Goal: Transaction & Acquisition: Book appointment/travel/reservation

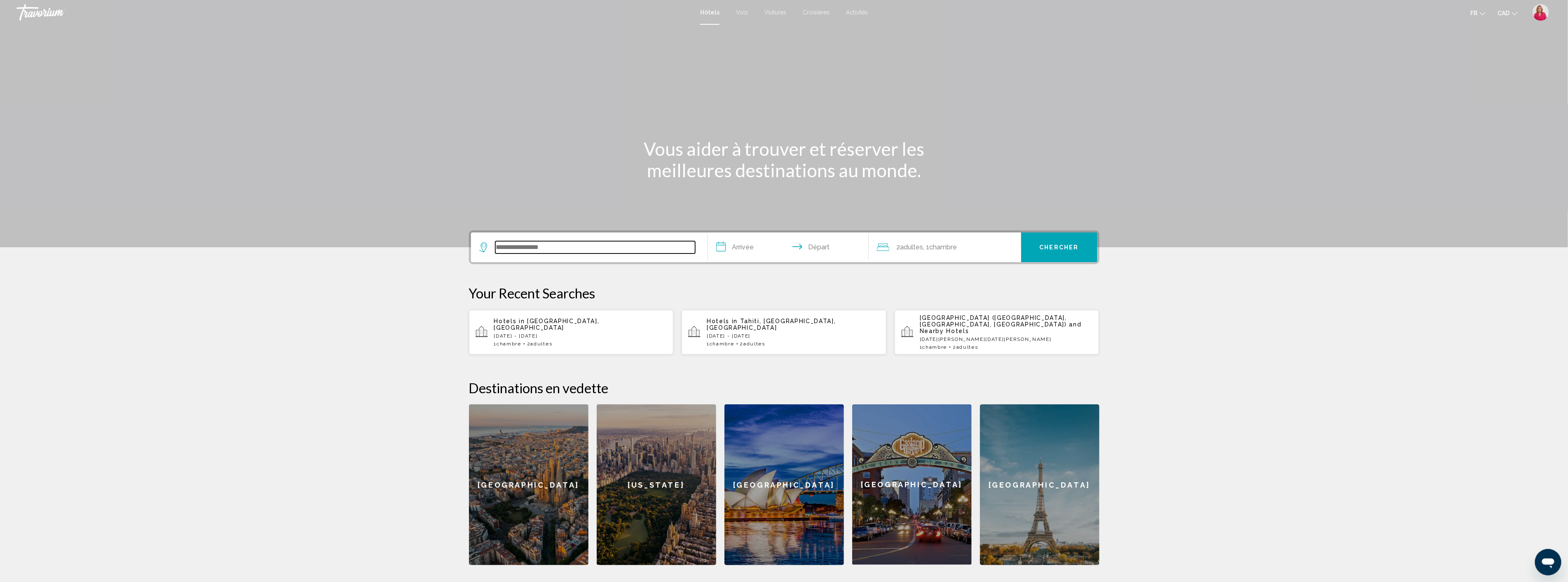
click at [527, 245] on input "Search widget" at bounding box center [595, 248] width 200 height 12
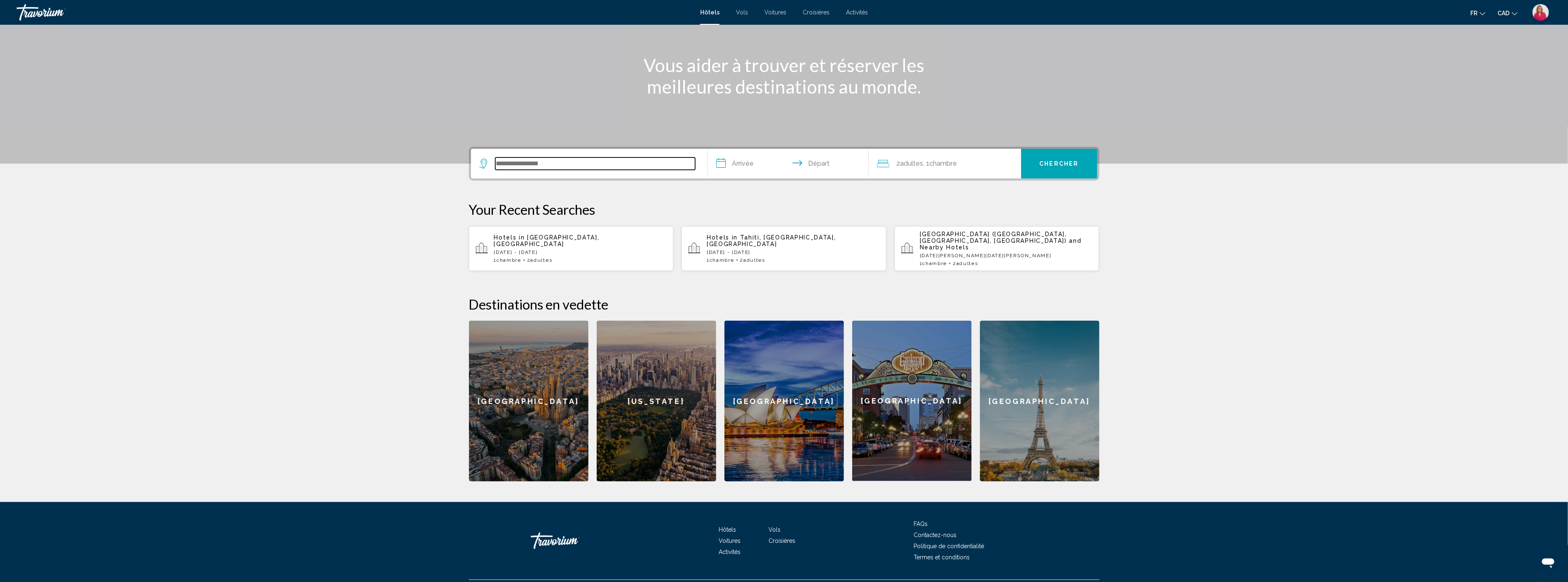
scroll to position [97, 0]
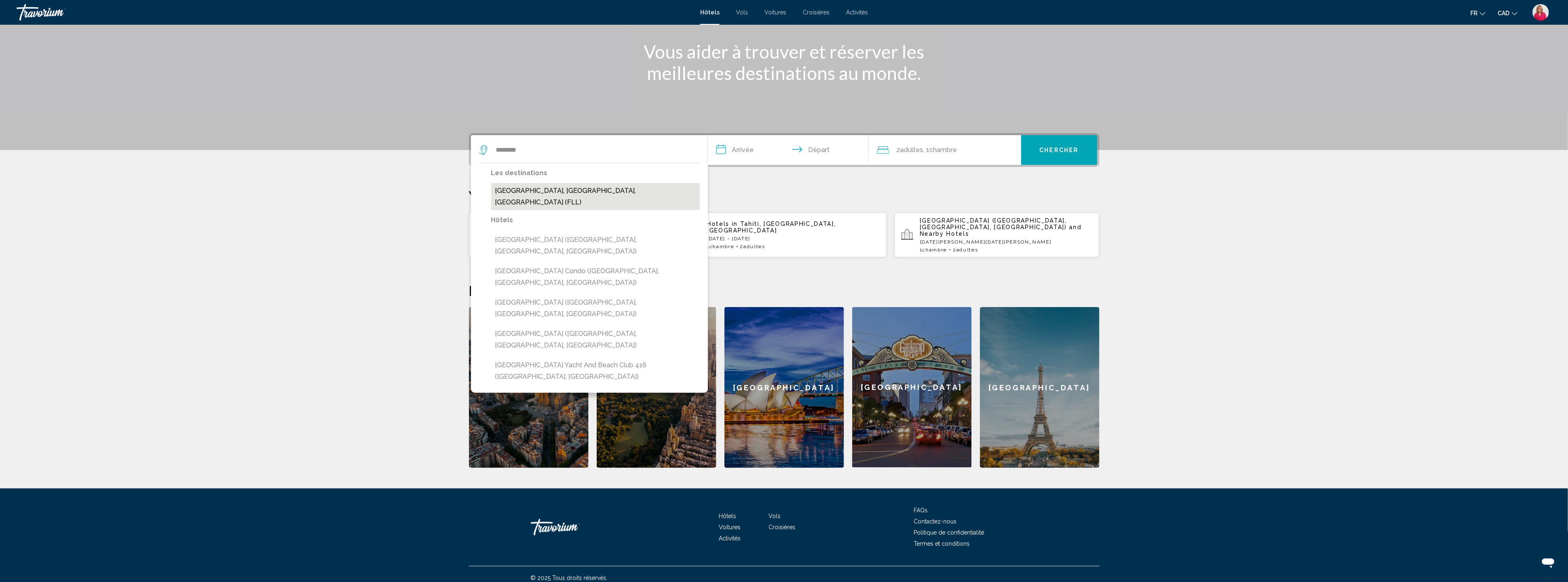
click at [551, 194] on button "[GEOGRAPHIC_DATA], [GEOGRAPHIC_DATA], [GEOGRAPHIC_DATA] (FLL)" at bounding box center [595, 197] width 208 height 27
type input "**********"
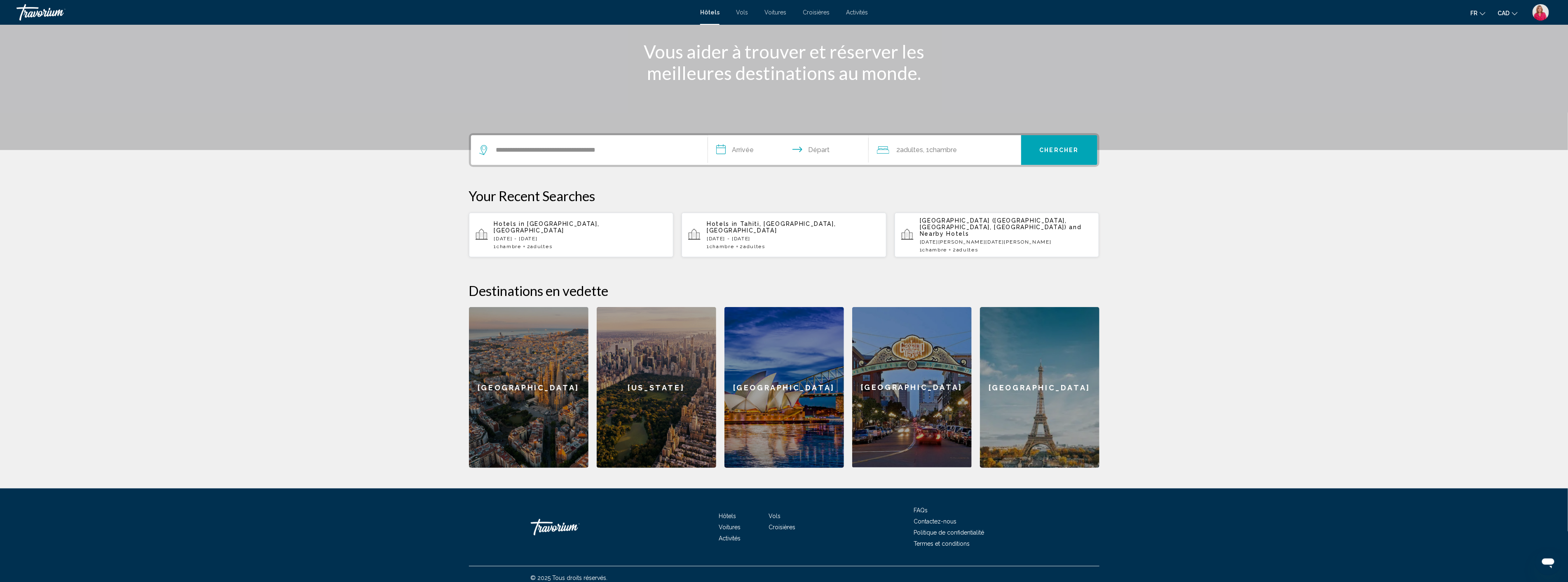
click at [759, 151] on input "**********" at bounding box center [790, 151] width 164 height 32
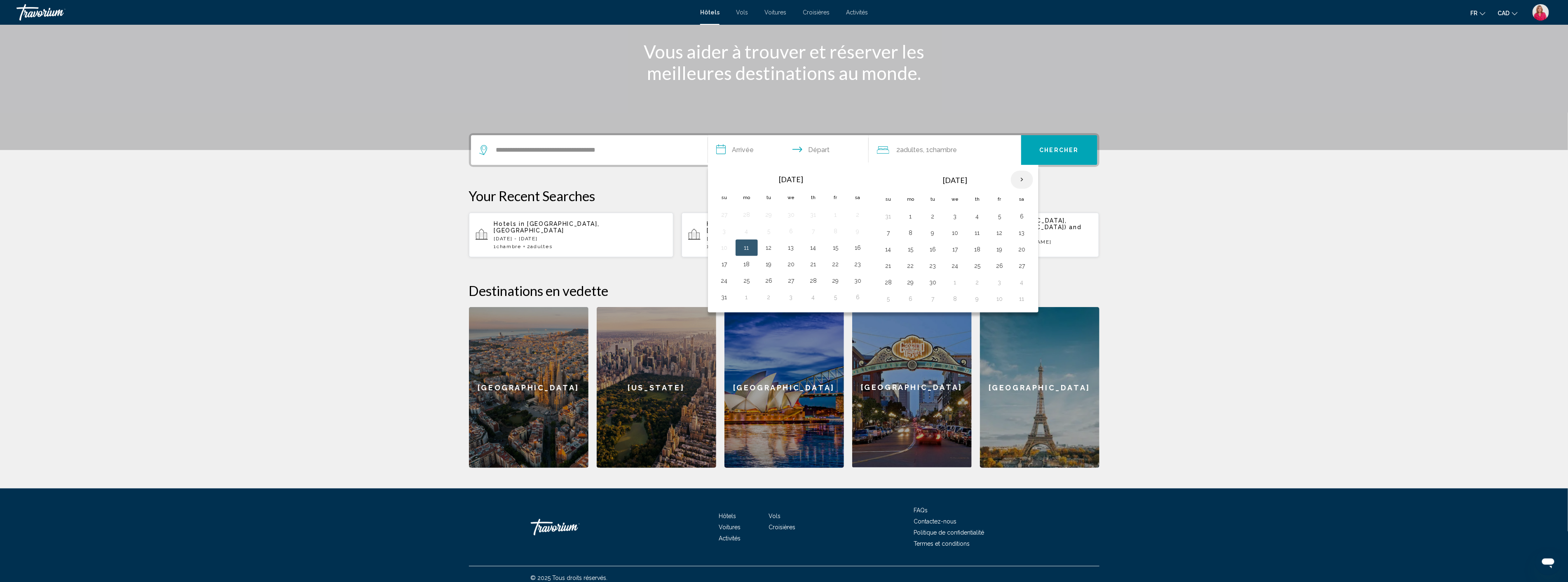
click at [1021, 182] on th "Next month" at bounding box center [1022, 180] width 22 height 18
click at [997, 219] on button "2" at bounding box center [1000, 216] width 13 height 12
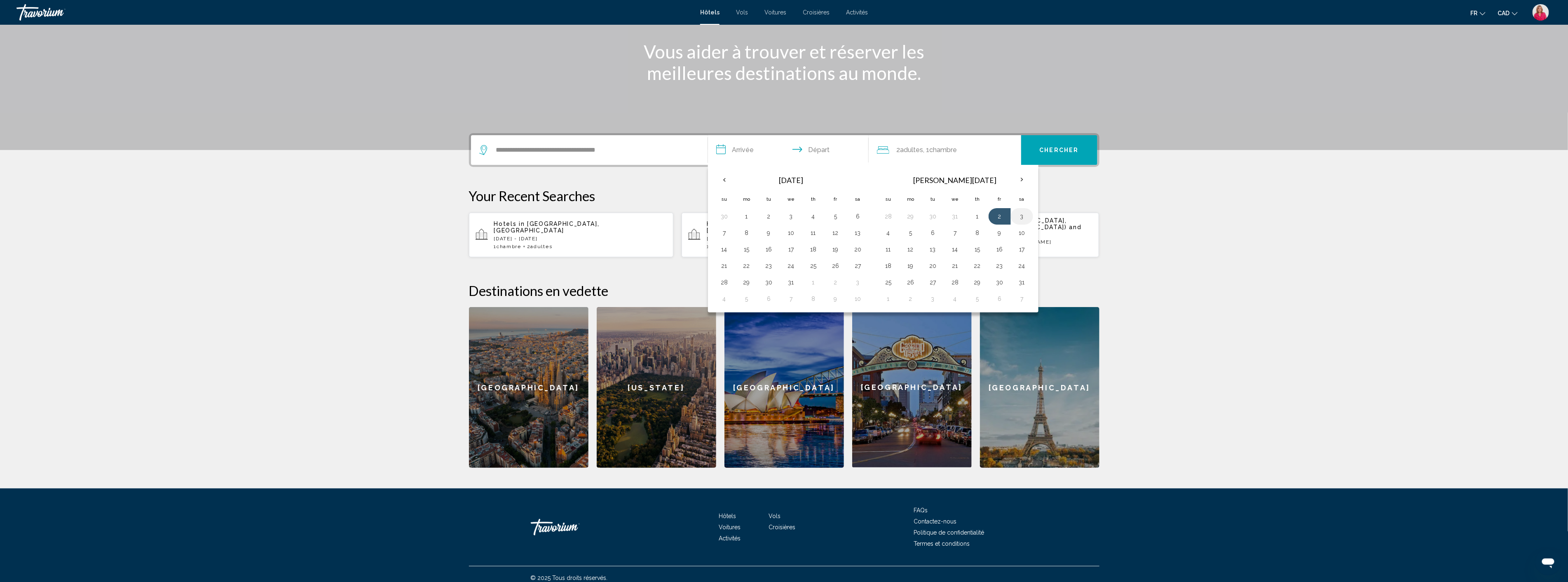
click at [1024, 216] on button "3" at bounding box center [1022, 216] width 13 height 12
type input "**********"
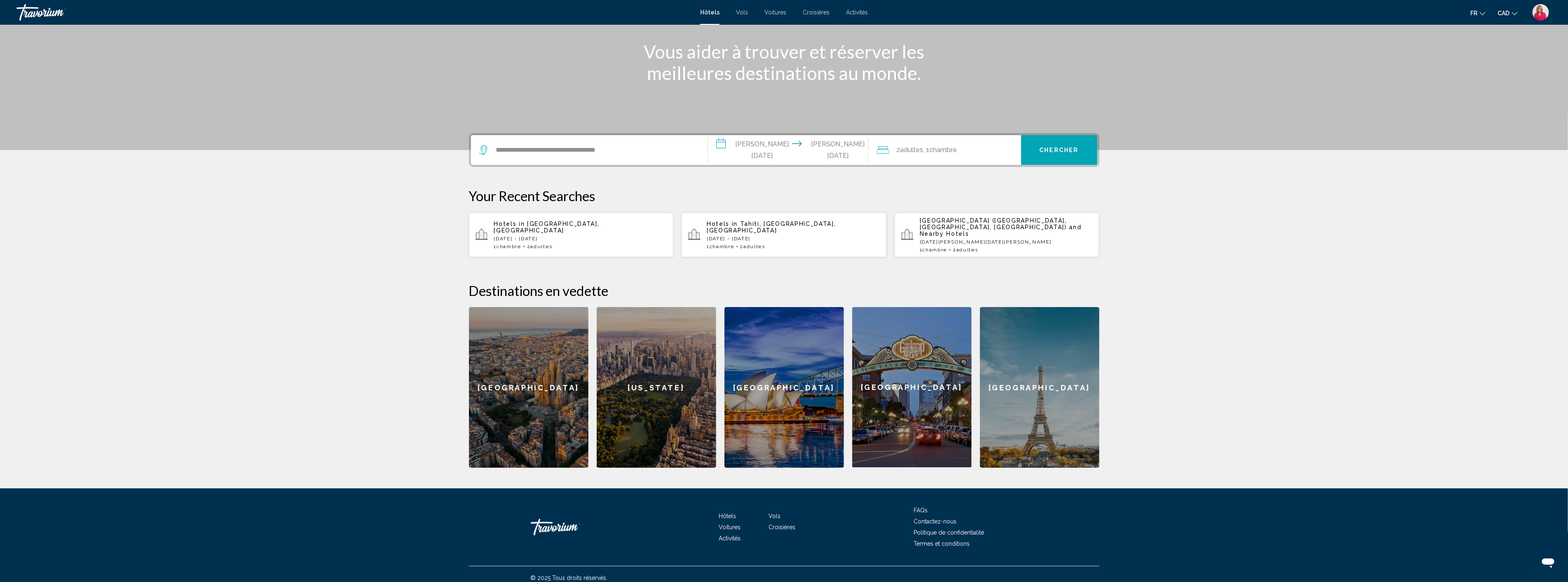
click at [1072, 152] on span "Chercher" at bounding box center [1059, 150] width 39 height 7
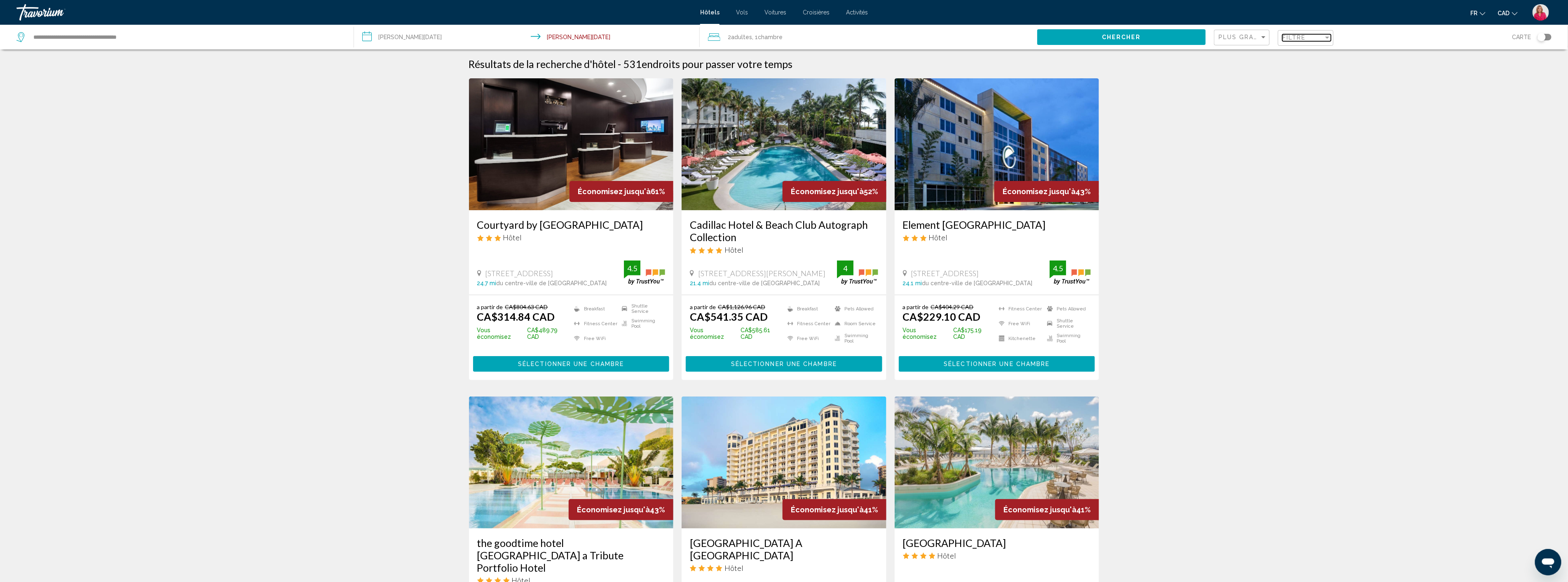
click at [1319, 36] on div "Filtre" at bounding box center [1302, 37] width 41 height 7
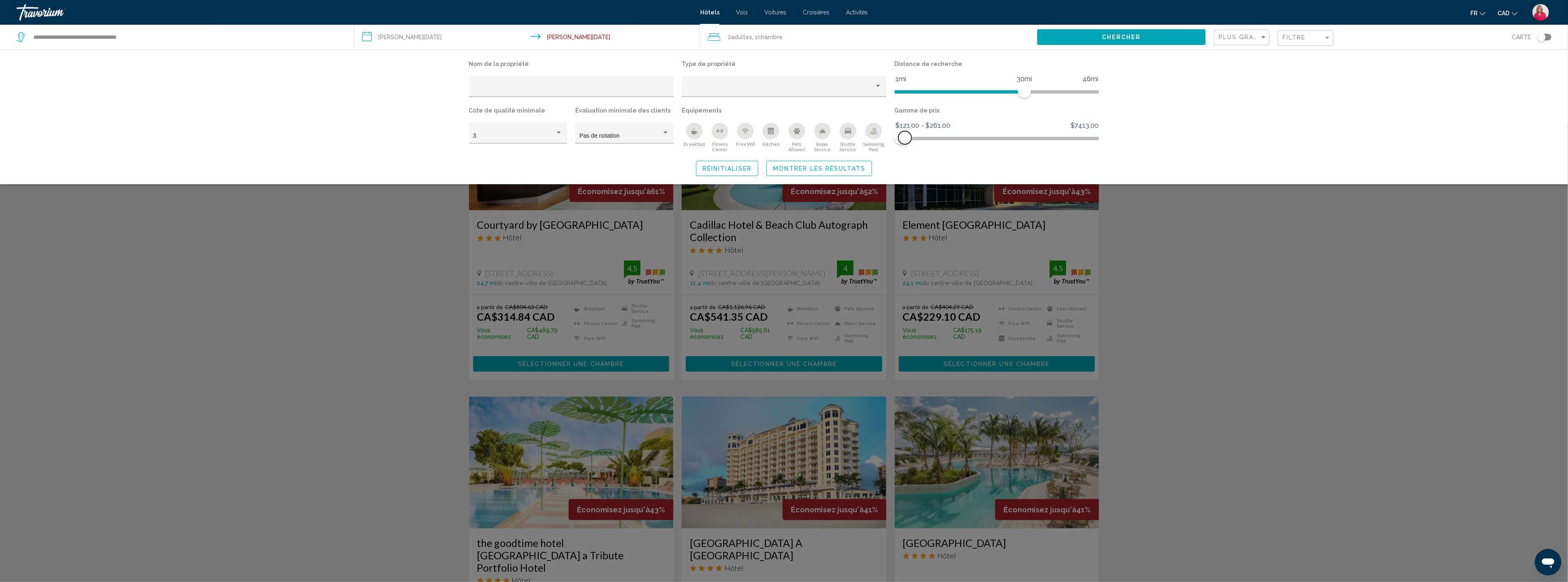
drag, startPoint x: 1093, startPoint y: 136, endPoint x: 905, endPoint y: 143, distance: 188.1
click at [905, 143] on span "Hotel Filters" at bounding box center [905, 138] width 13 height 13
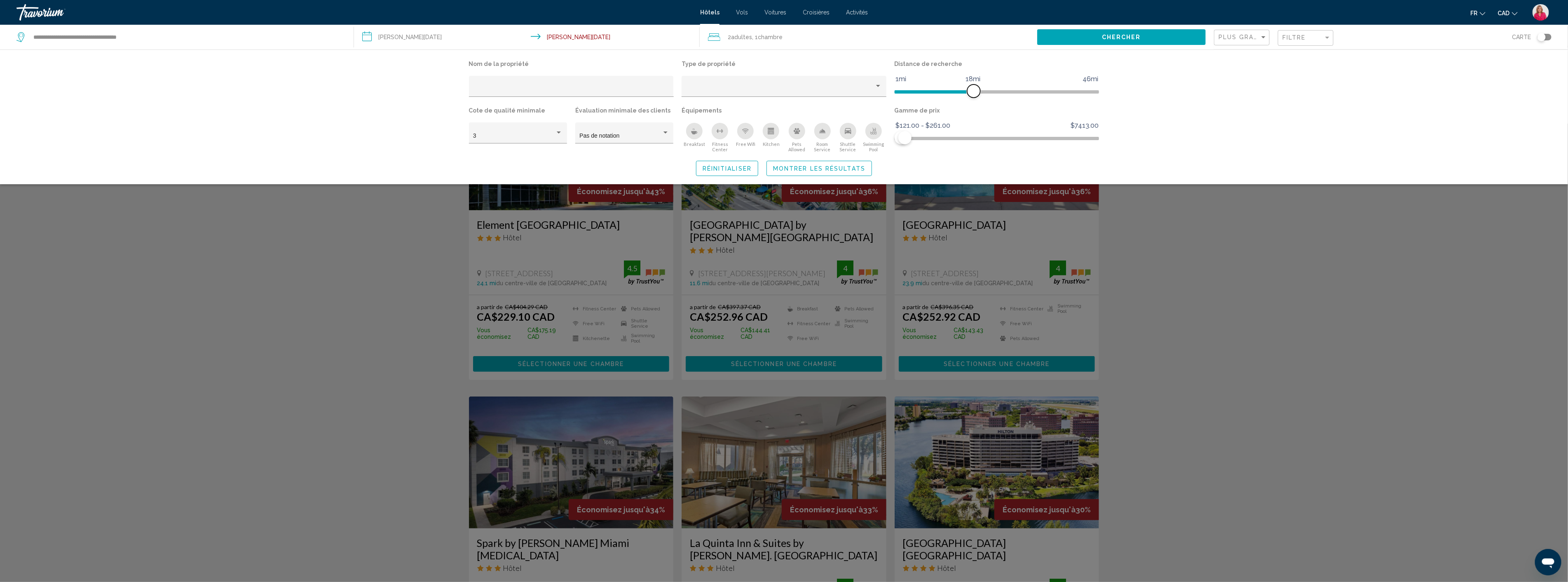
drag, startPoint x: 1023, startPoint y: 91, endPoint x: 971, endPoint y: 93, distance: 52.0
click at [971, 93] on span "Hotel Filters" at bounding box center [974, 91] width 13 height 13
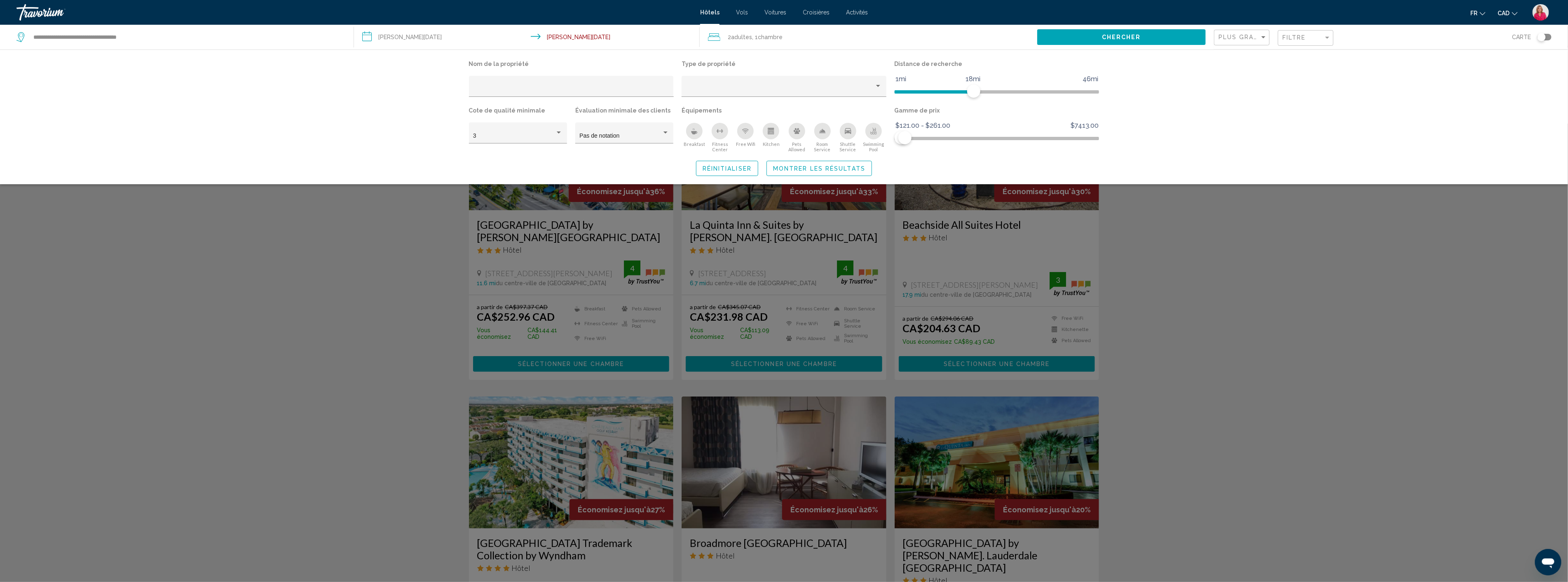
click at [1191, 243] on div "Search widget" at bounding box center [784, 353] width 1568 height 458
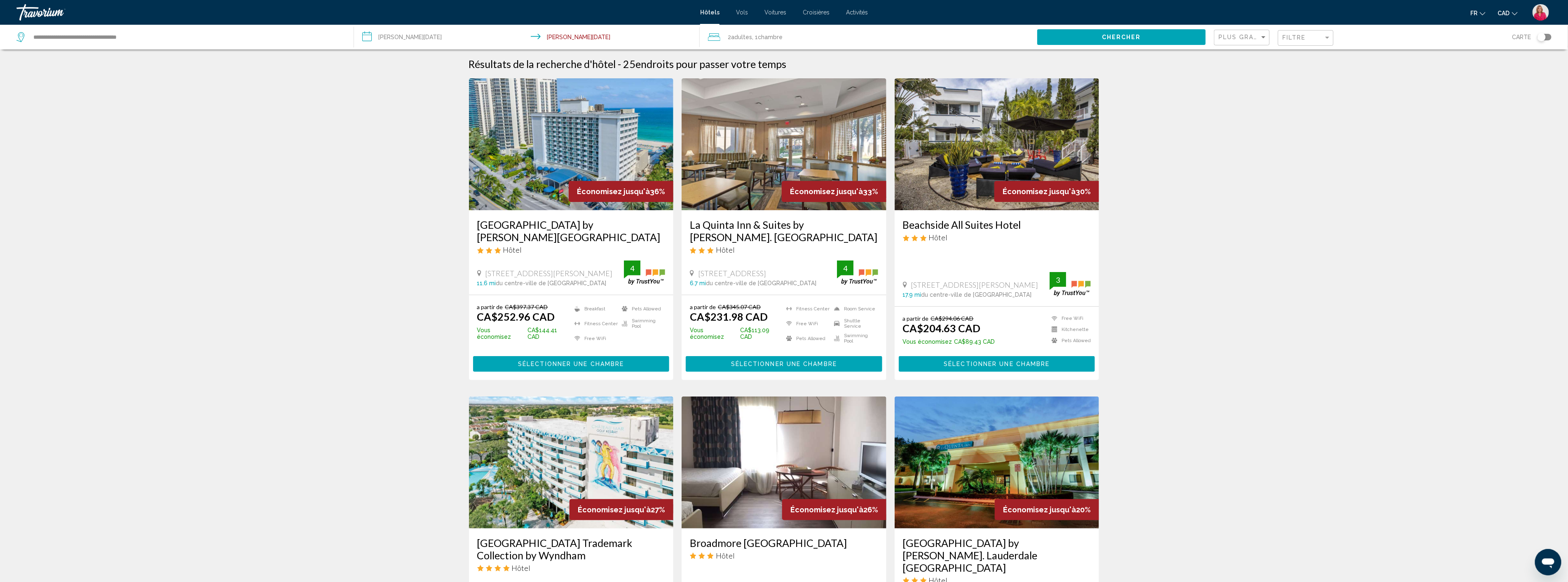
click at [617, 153] on img "Main content" at bounding box center [571, 144] width 205 height 132
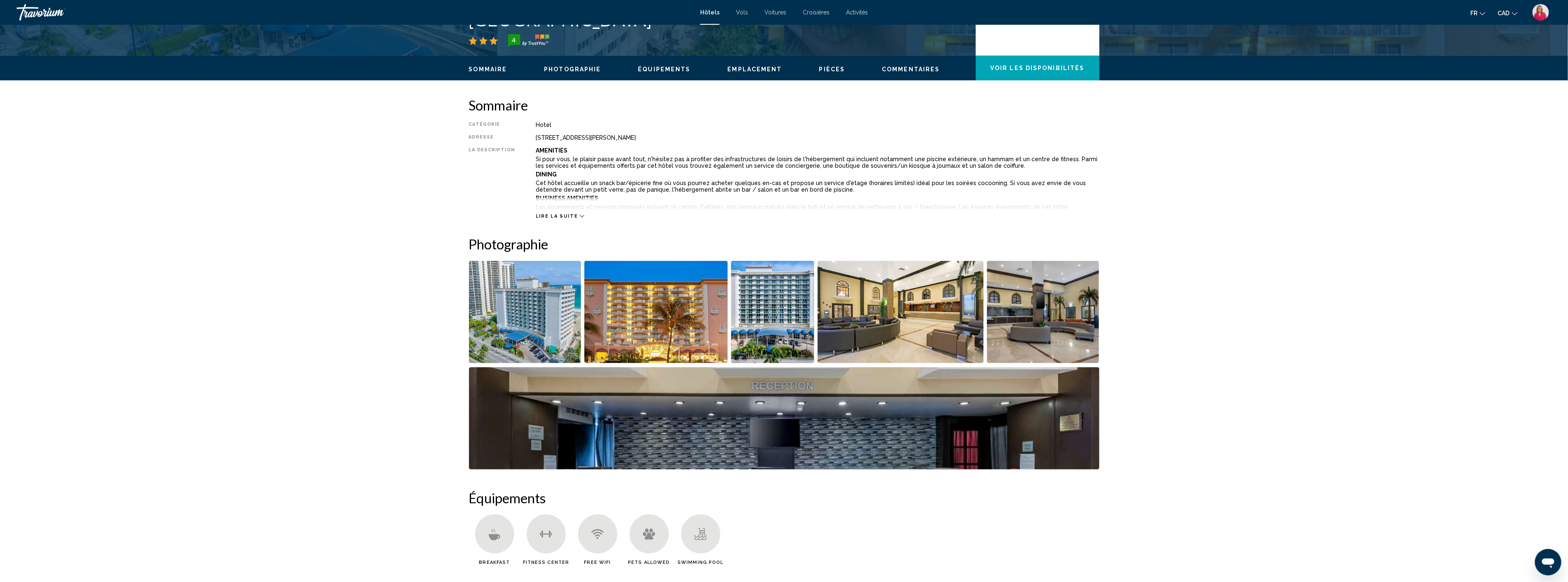
scroll to position [229, 0]
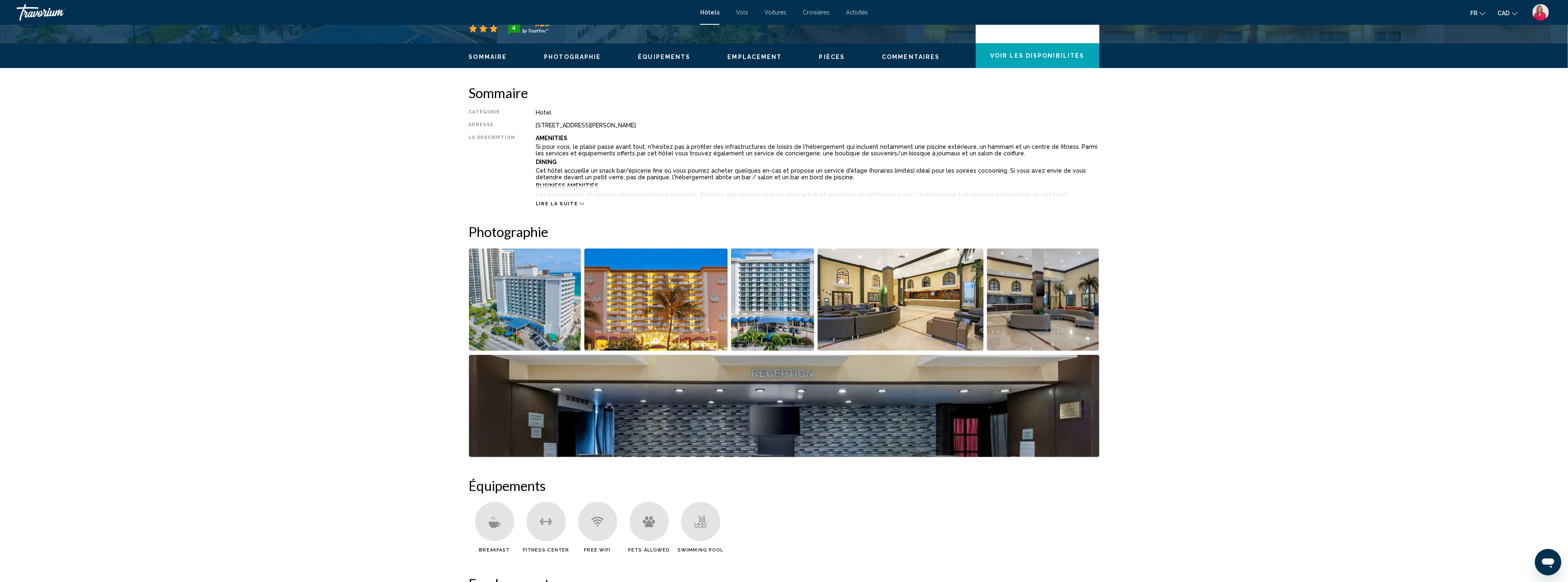
click at [893, 300] on img "Open full-screen image slider" at bounding box center [900, 300] width 166 height 102
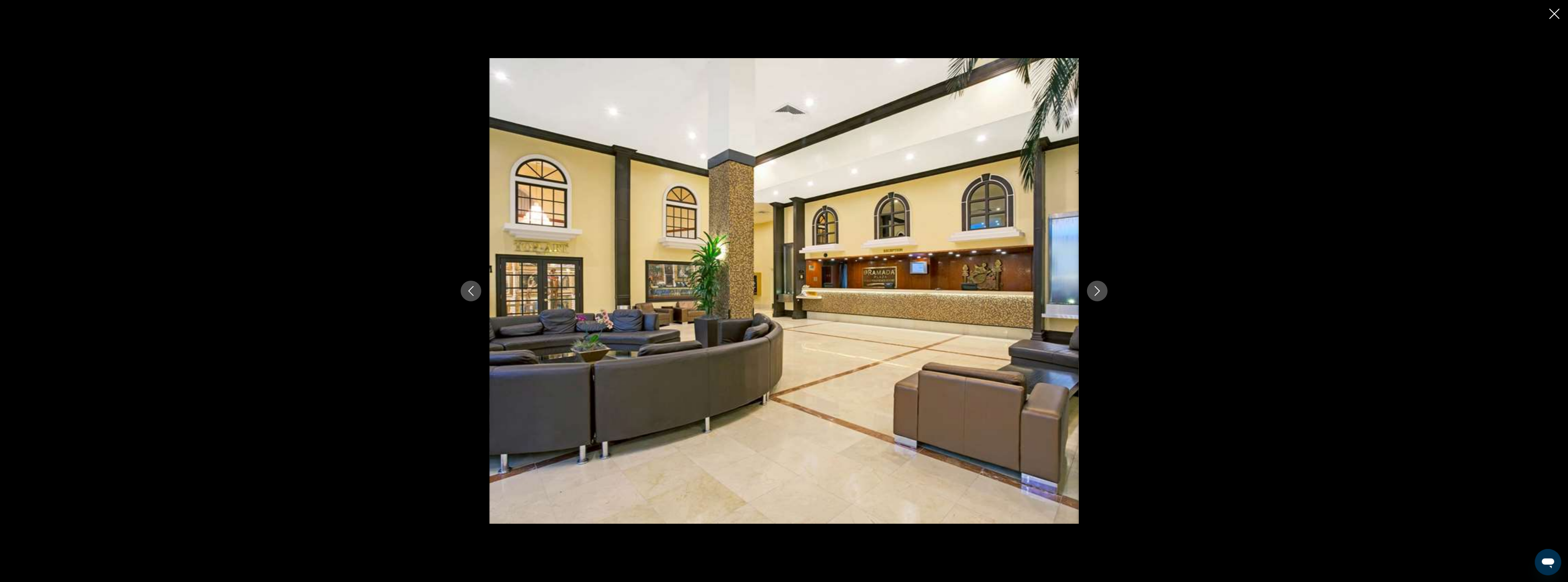
click at [1097, 292] on icon "Next image" at bounding box center [1097, 291] width 10 height 10
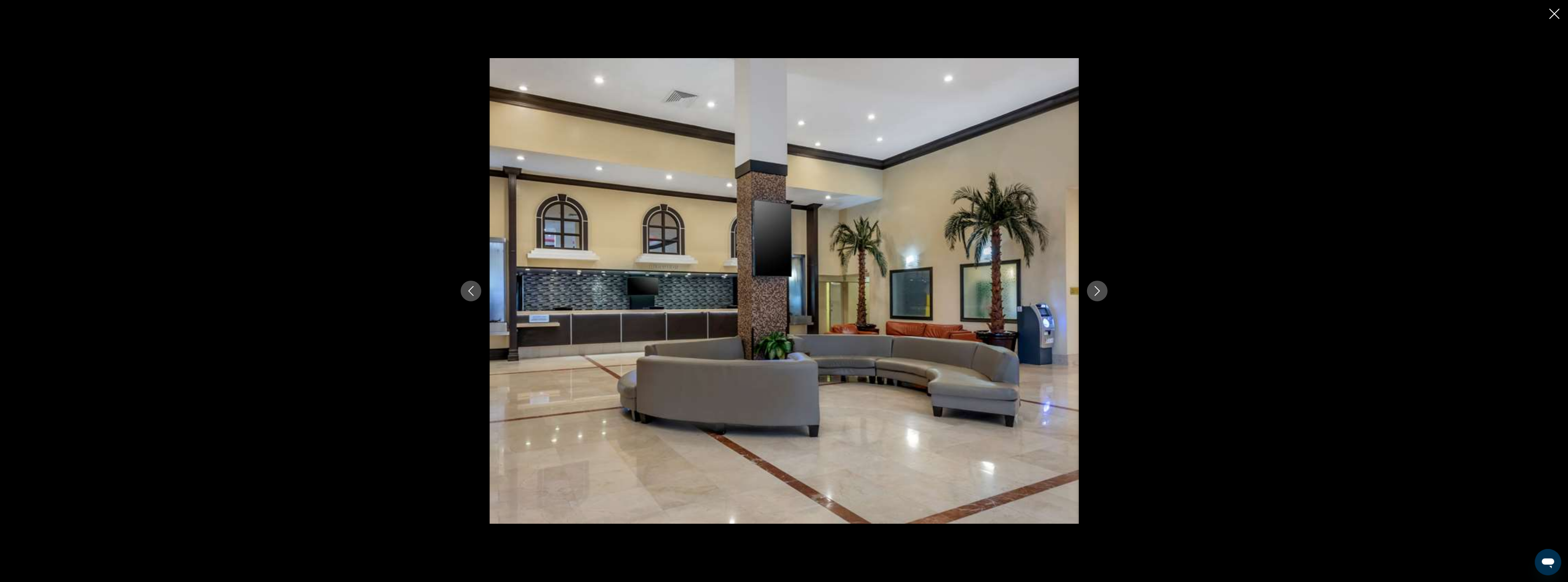
click at [1097, 292] on icon "Next image" at bounding box center [1097, 291] width 10 height 10
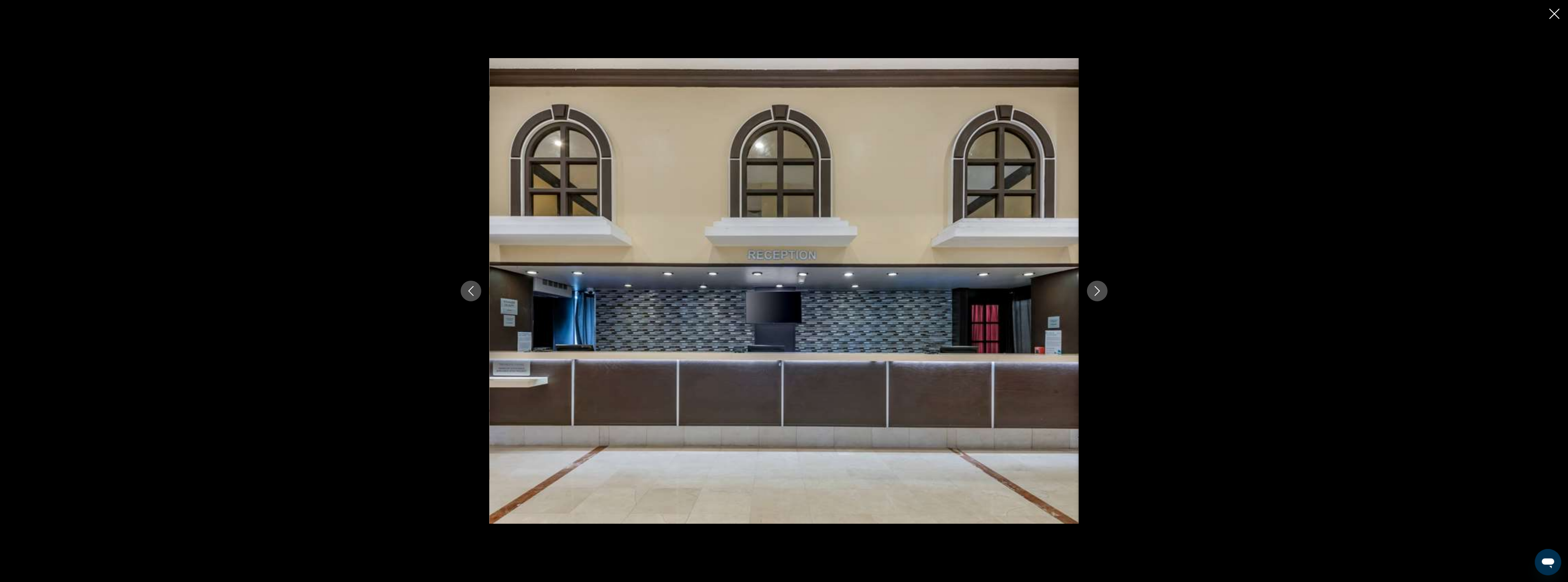
click at [1097, 292] on icon "Next image" at bounding box center [1097, 291] width 10 height 10
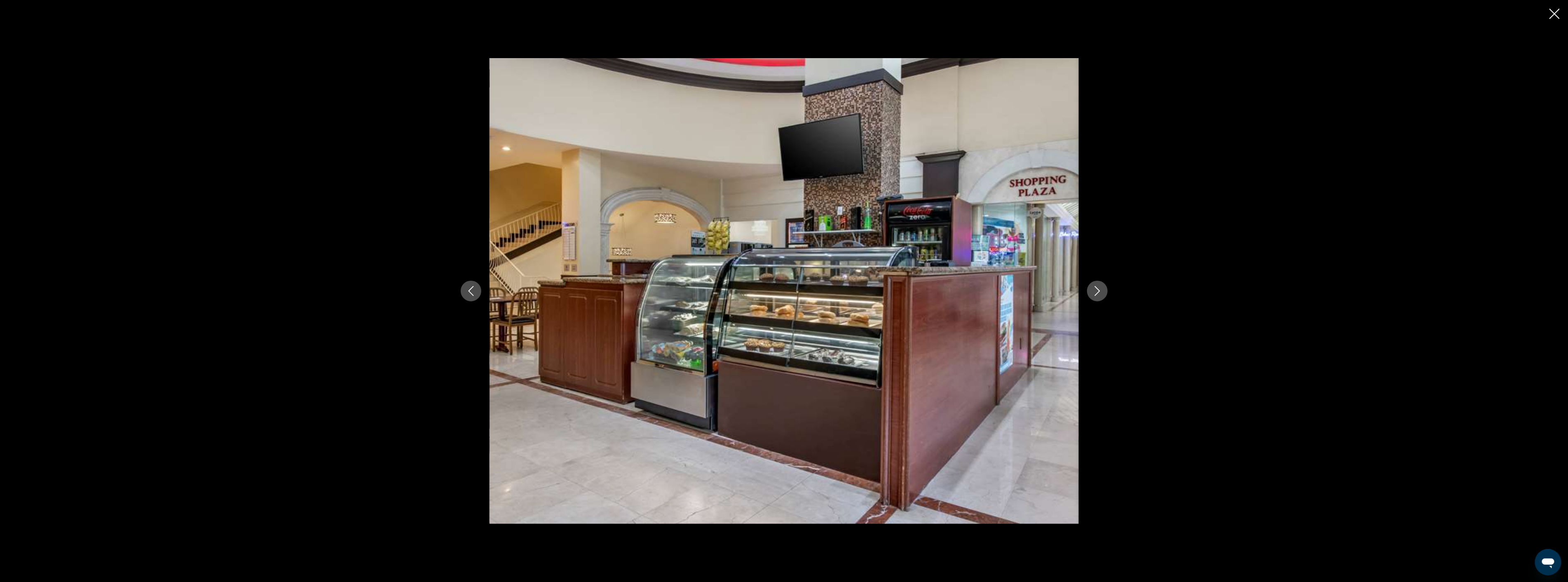
click at [1097, 292] on icon "Next image" at bounding box center [1097, 291] width 10 height 10
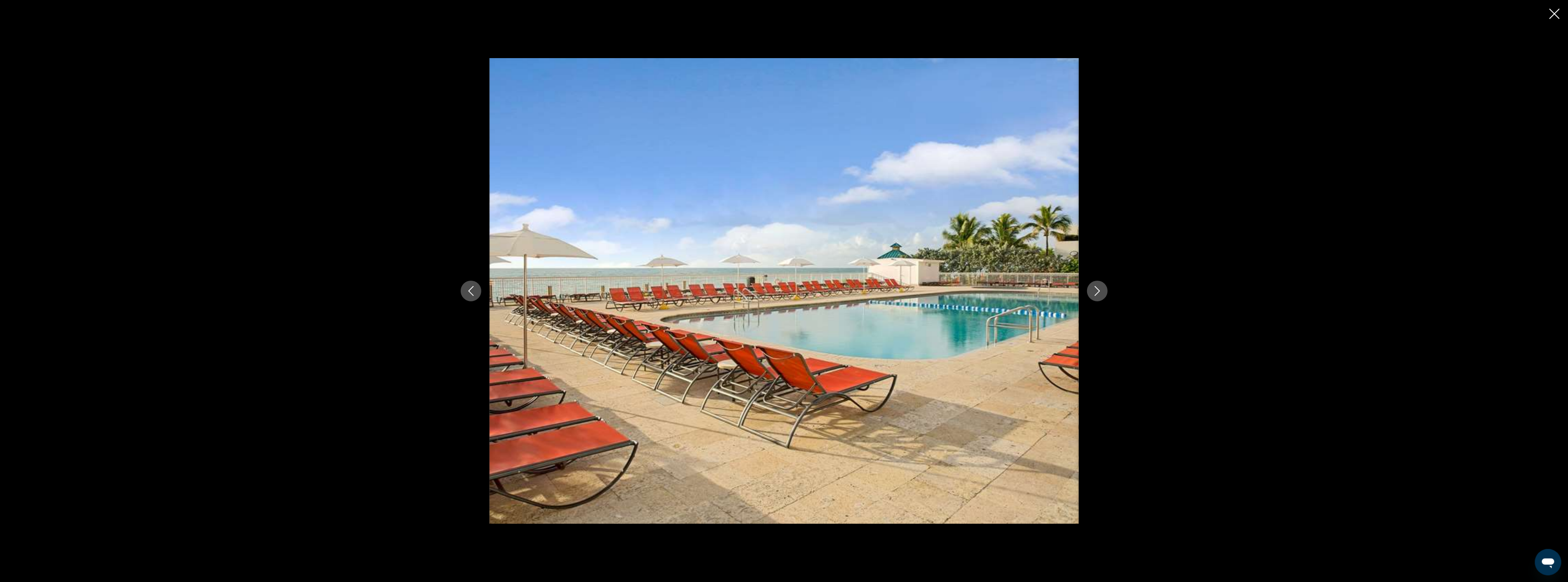
click at [1097, 292] on icon "Next image" at bounding box center [1097, 291] width 10 height 10
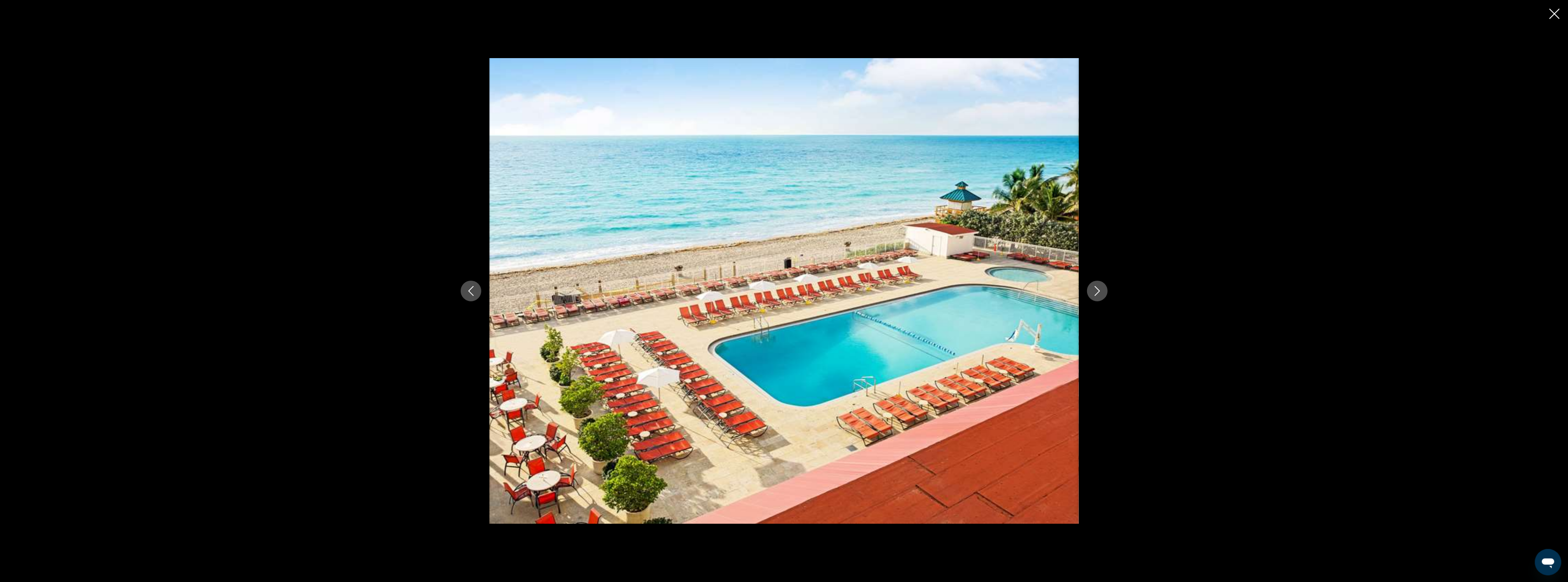
click at [1097, 292] on icon "Next image" at bounding box center [1097, 291] width 10 height 10
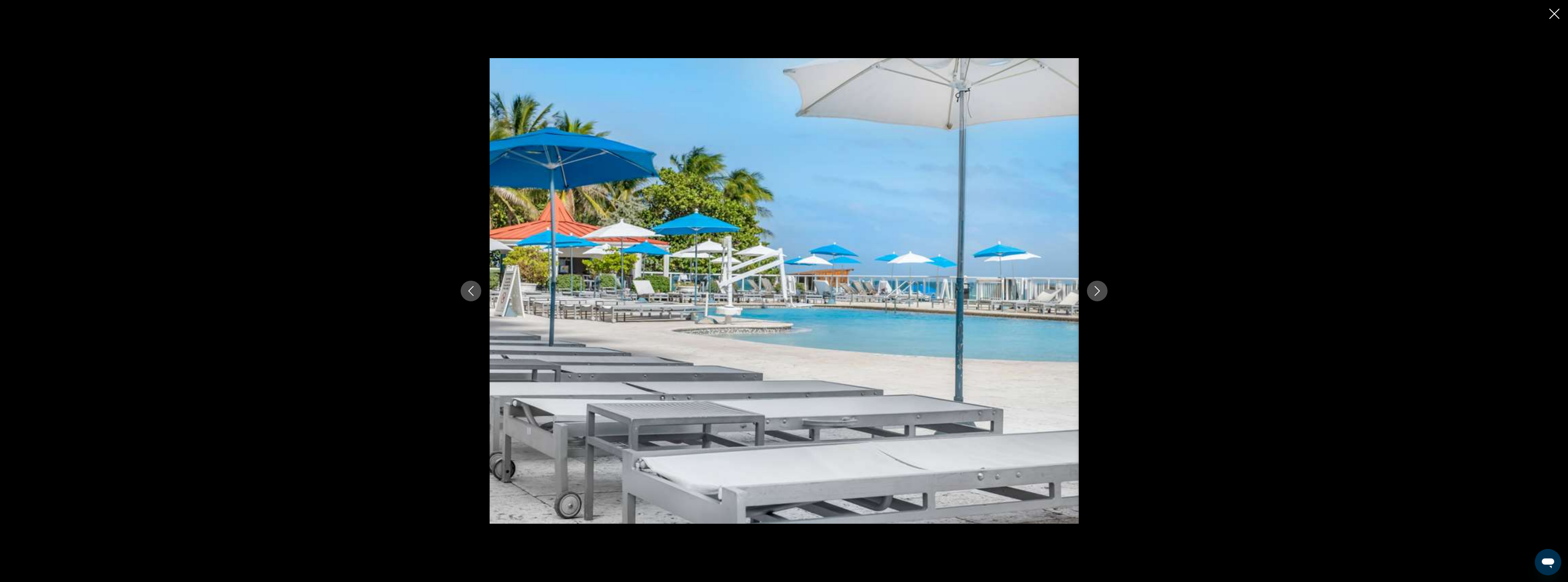
click at [1097, 292] on icon "Next image" at bounding box center [1097, 291] width 10 height 10
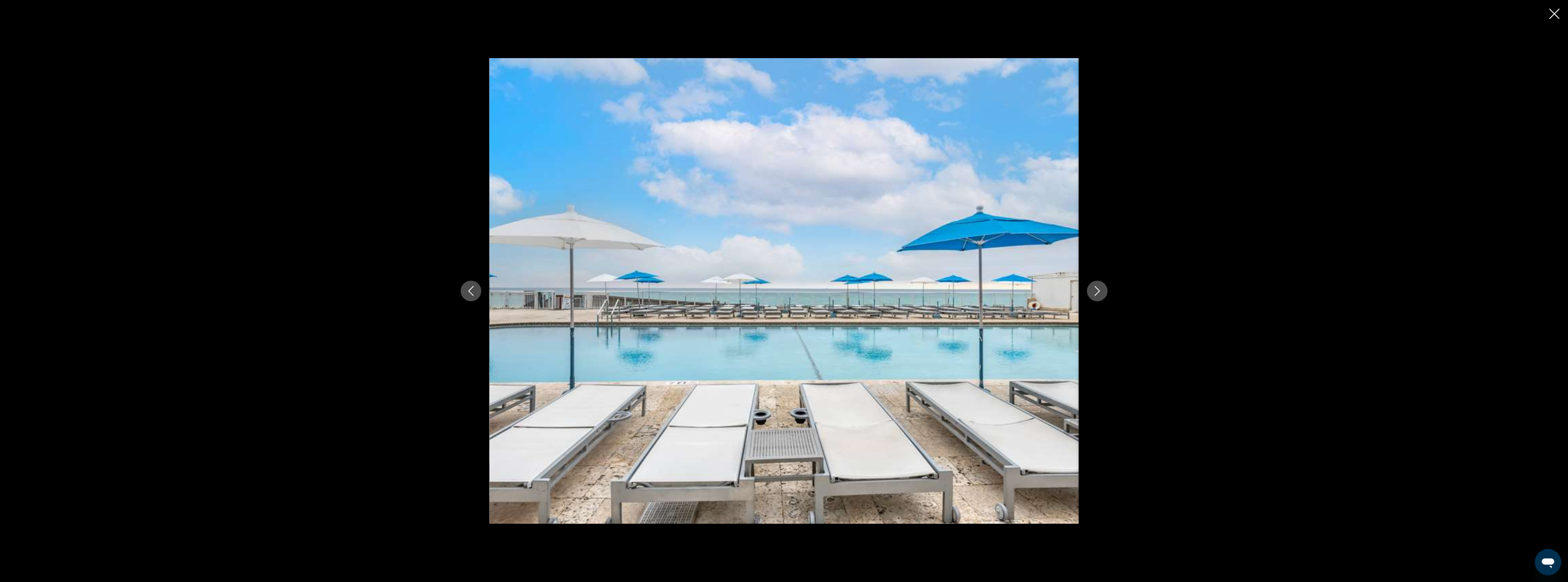
click at [1097, 292] on icon "Next image" at bounding box center [1097, 291] width 10 height 10
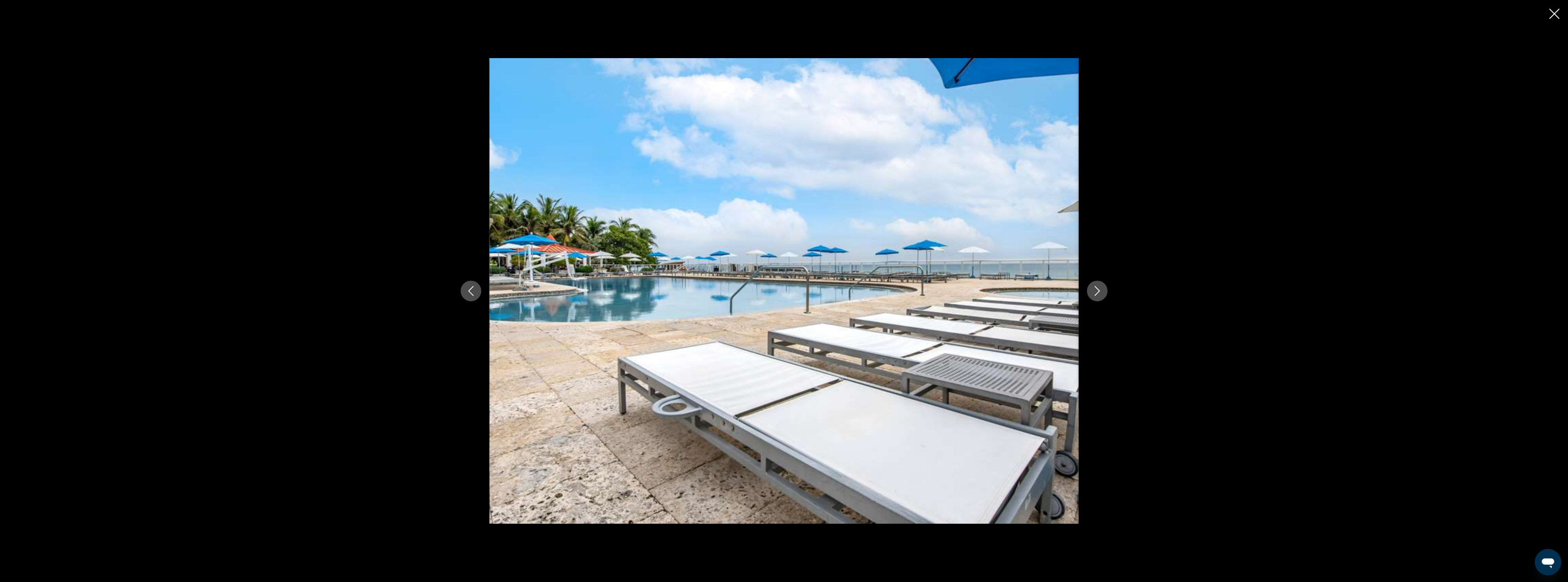
click at [1097, 292] on icon "Next image" at bounding box center [1097, 291] width 10 height 10
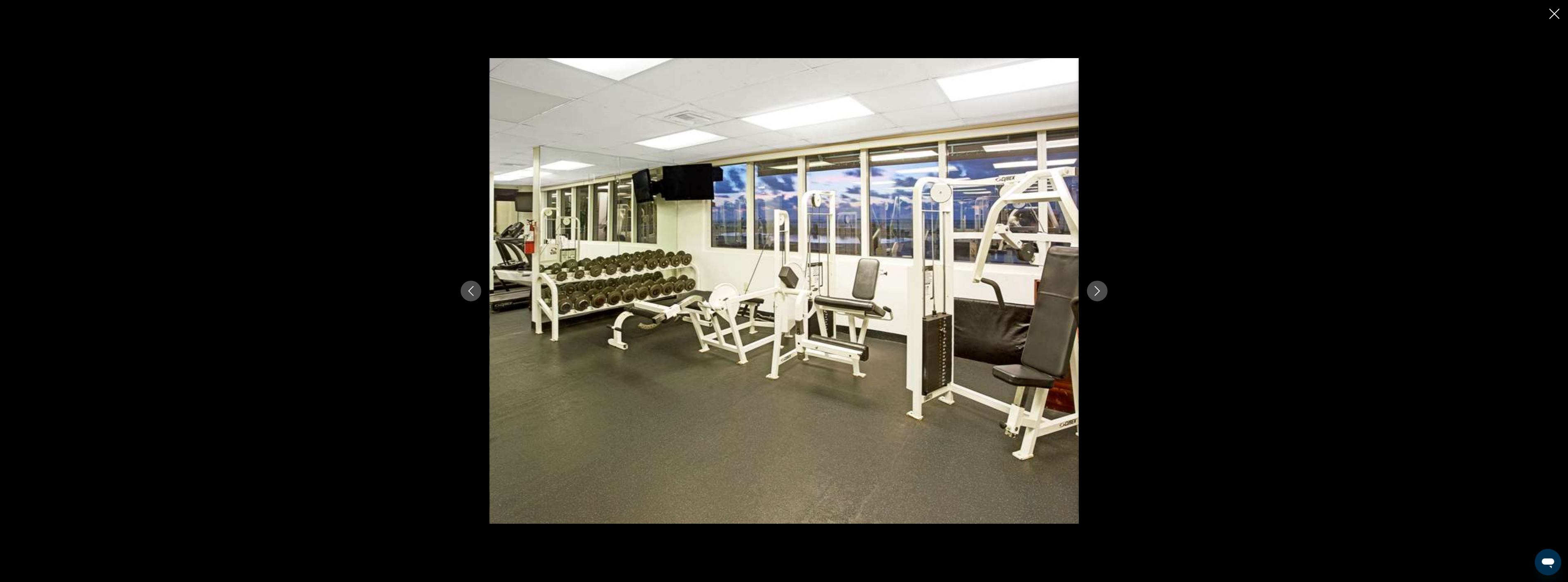
click at [1097, 292] on icon "Next image" at bounding box center [1097, 291] width 10 height 10
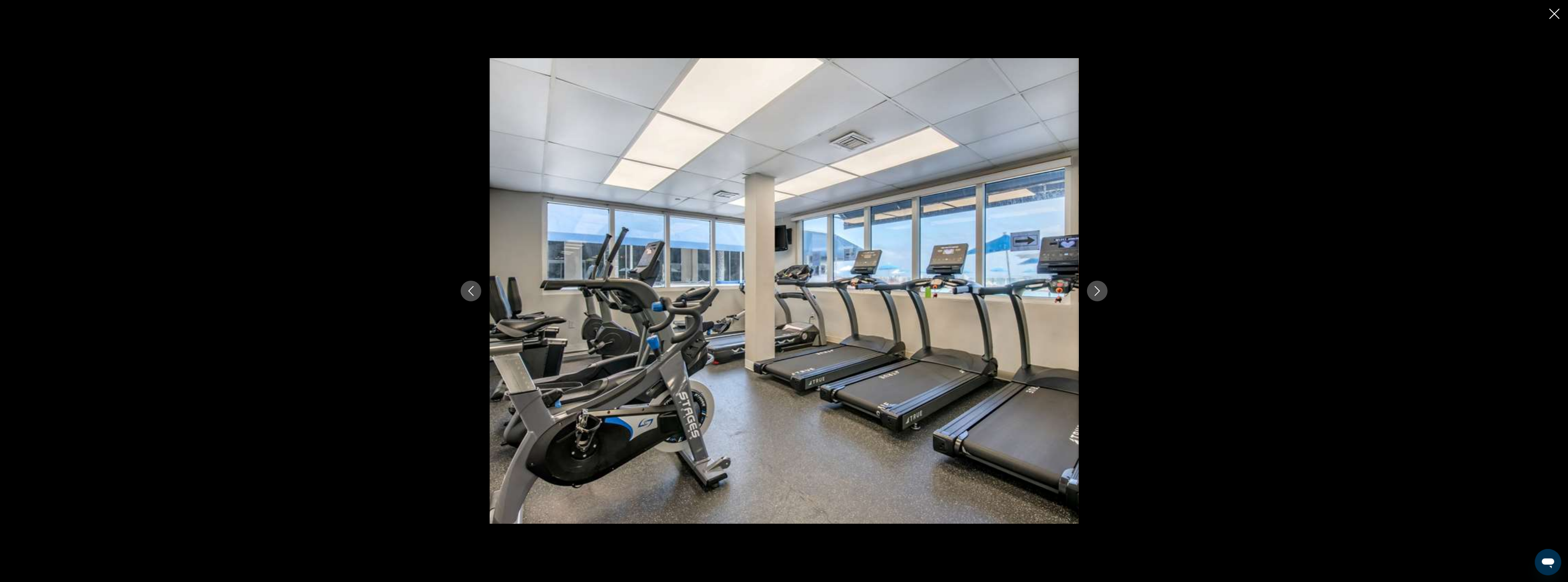
click at [1097, 292] on icon "Next image" at bounding box center [1097, 291] width 10 height 10
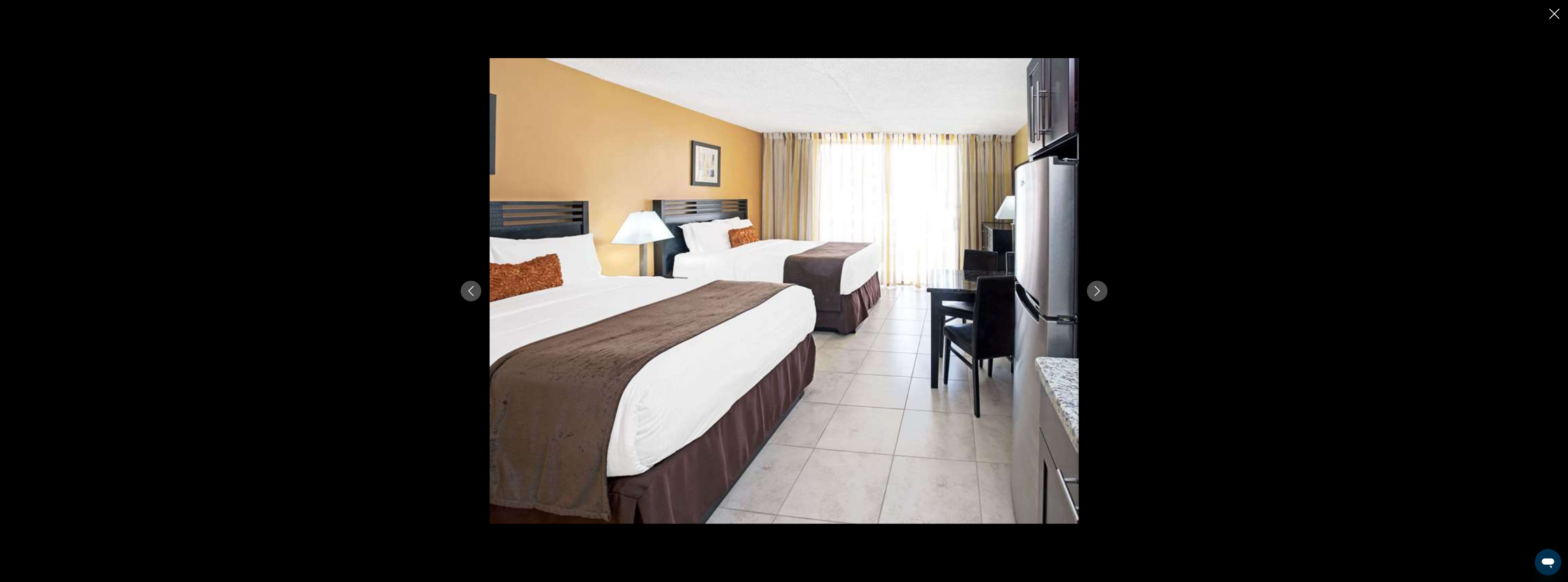
click at [1097, 292] on icon "Next image" at bounding box center [1097, 291] width 10 height 10
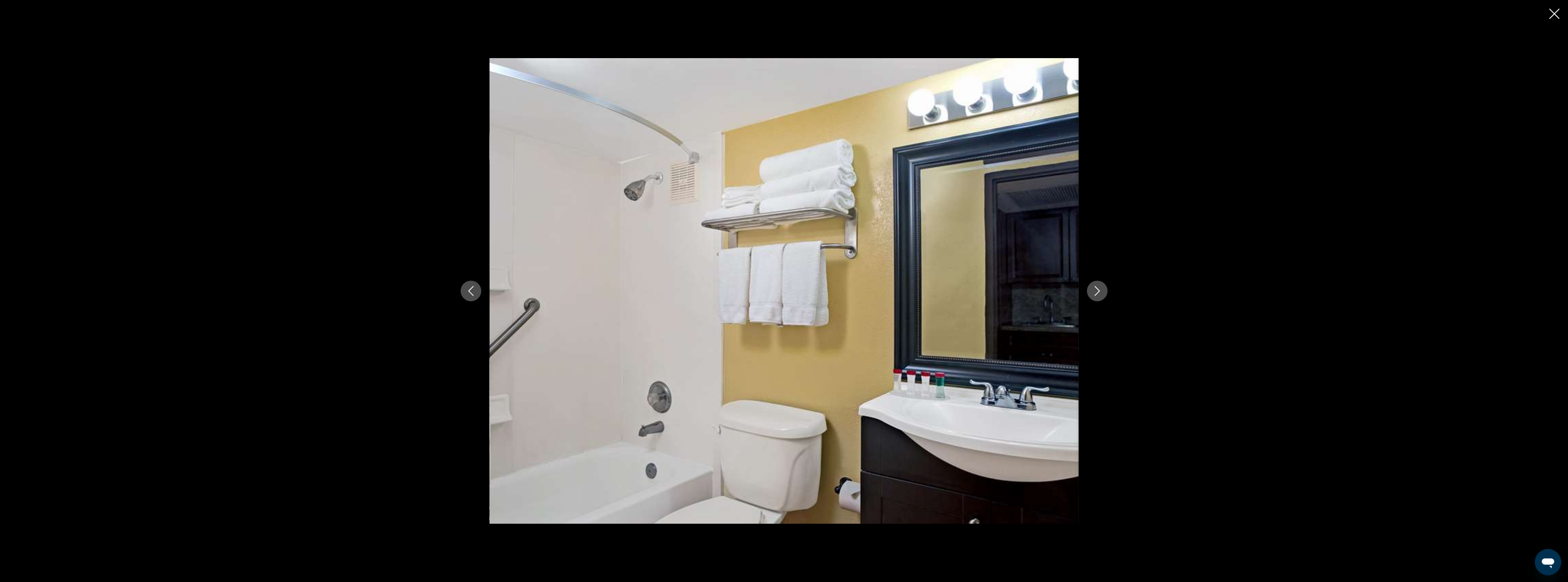
click at [469, 287] on icon "Previous image" at bounding box center [471, 291] width 10 height 10
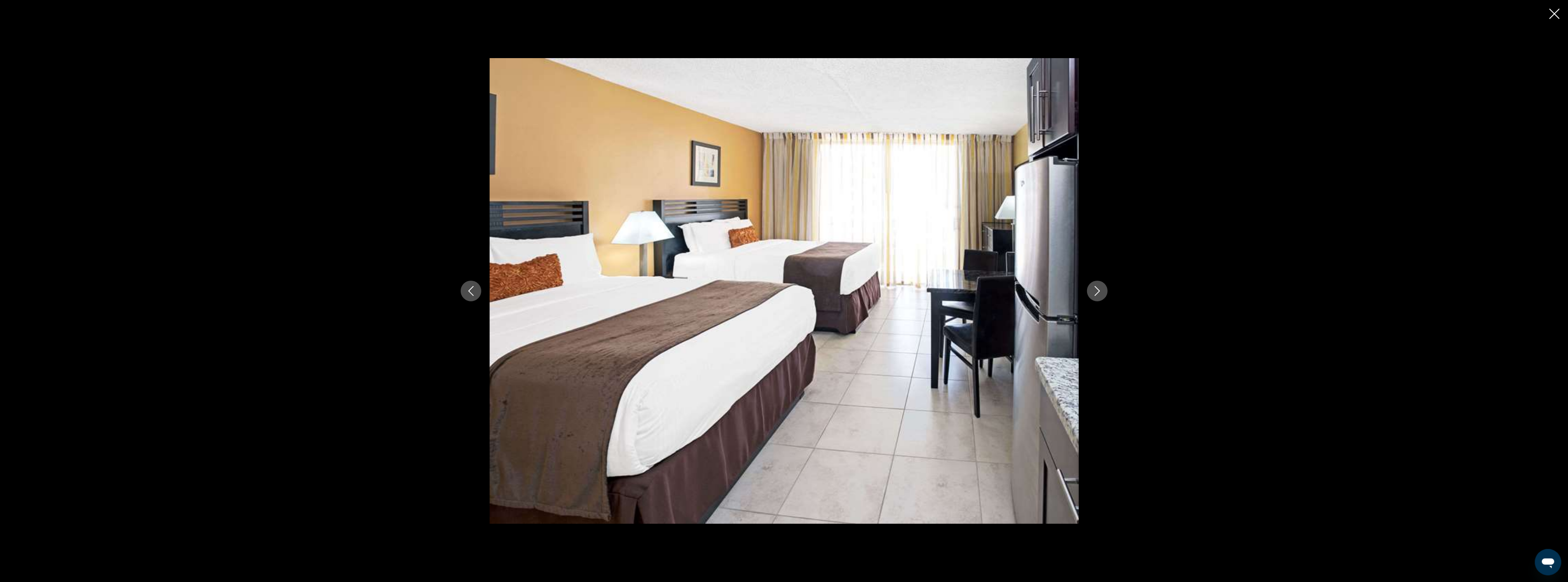
click at [1091, 287] on button "Next image" at bounding box center [1098, 291] width 21 height 21
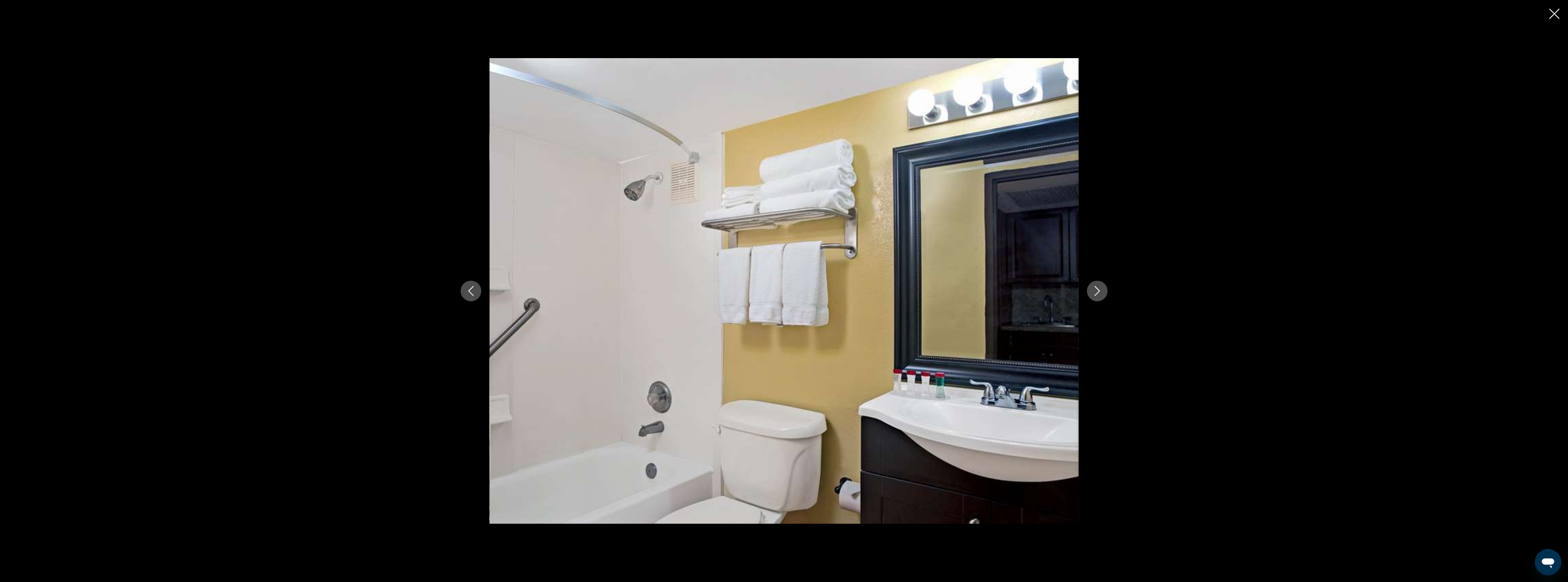
click at [1091, 287] on button "Next image" at bounding box center [1098, 291] width 21 height 21
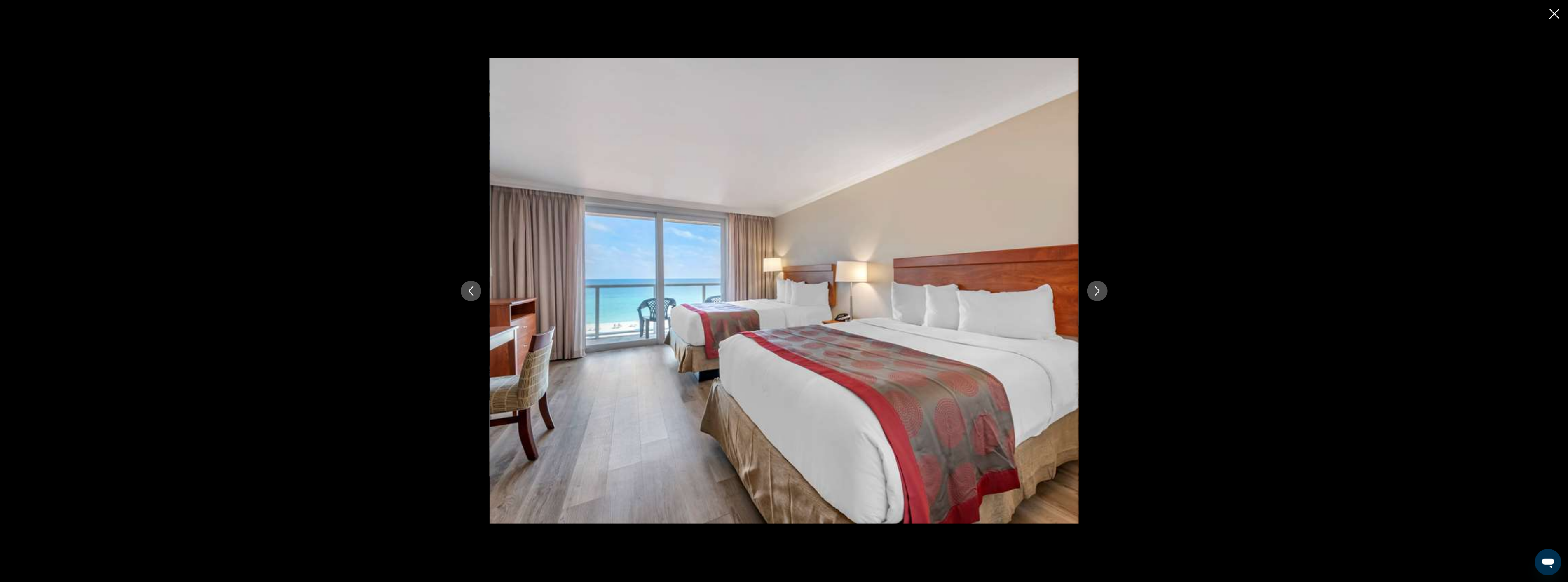
click at [1091, 287] on button "Next image" at bounding box center [1098, 291] width 21 height 21
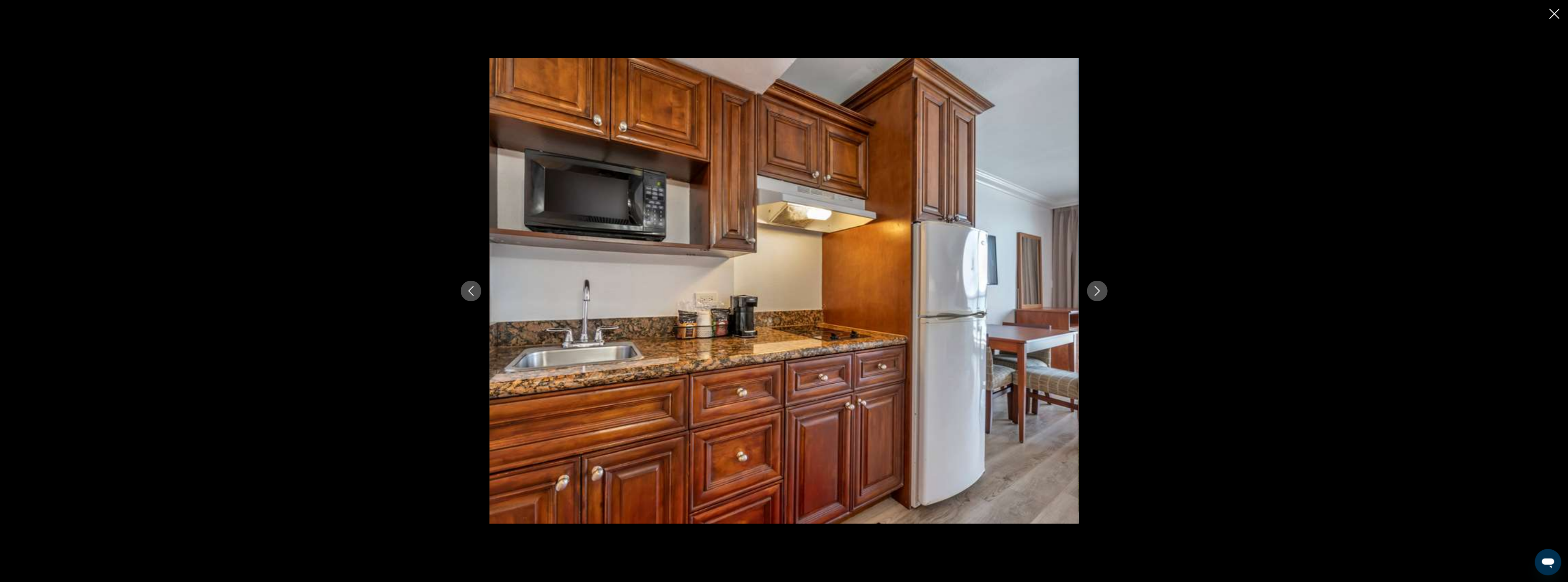
click at [1091, 287] on button "Next image" at bounding box center [1098, 291] width 21 height 21
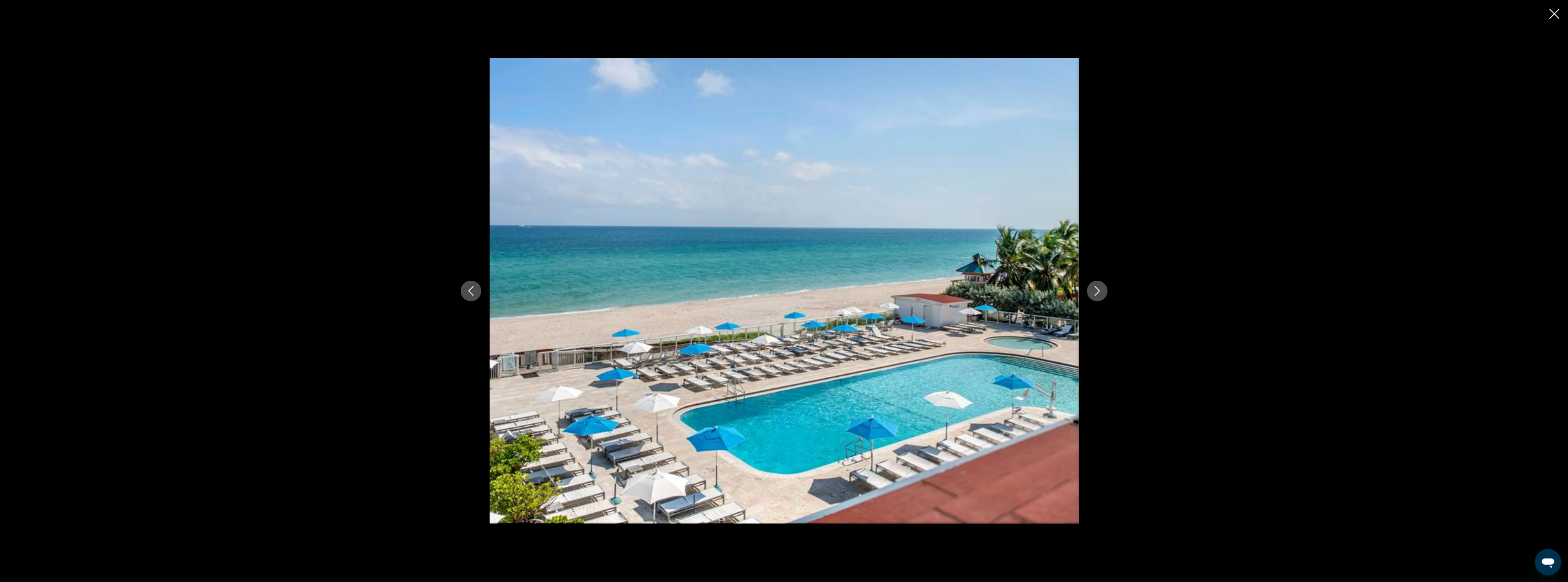
click at [1091, 287] on button "Next image" at bounding box center [1098, 291] width 21 height 21
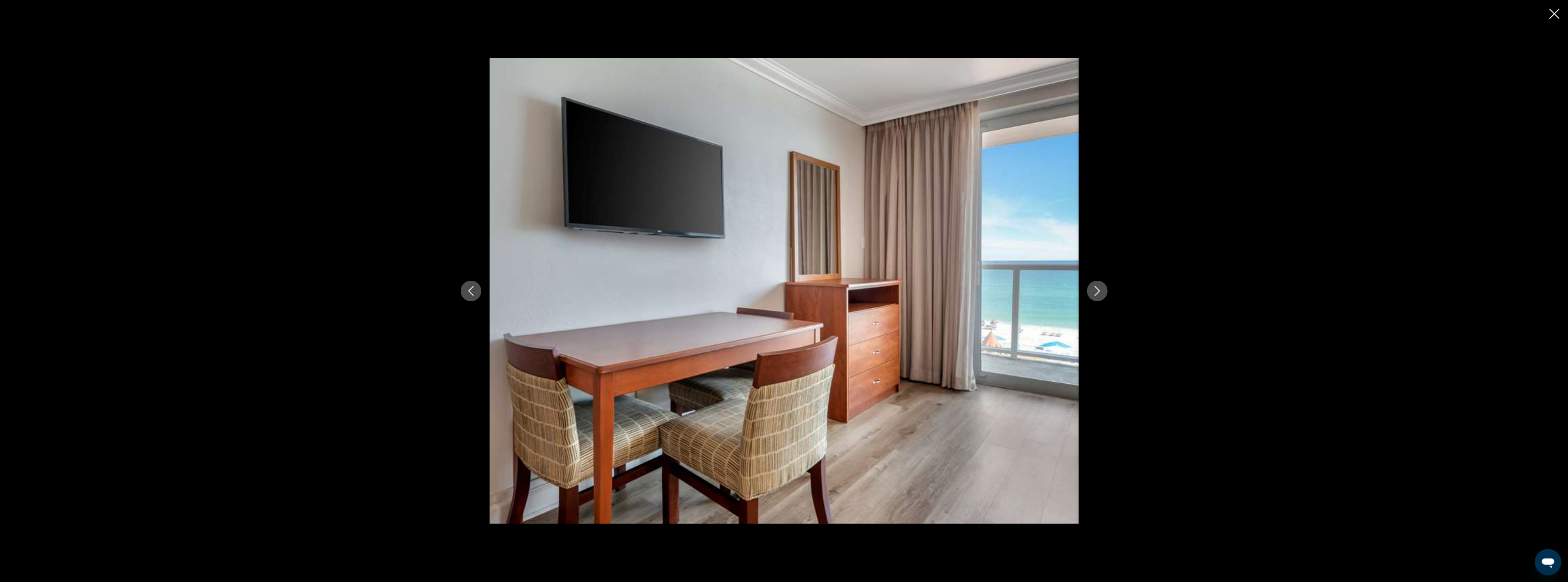
click at [1555, 10] on icon "Close slideshow" at bounding box center [1554, 13] width 10 height 10
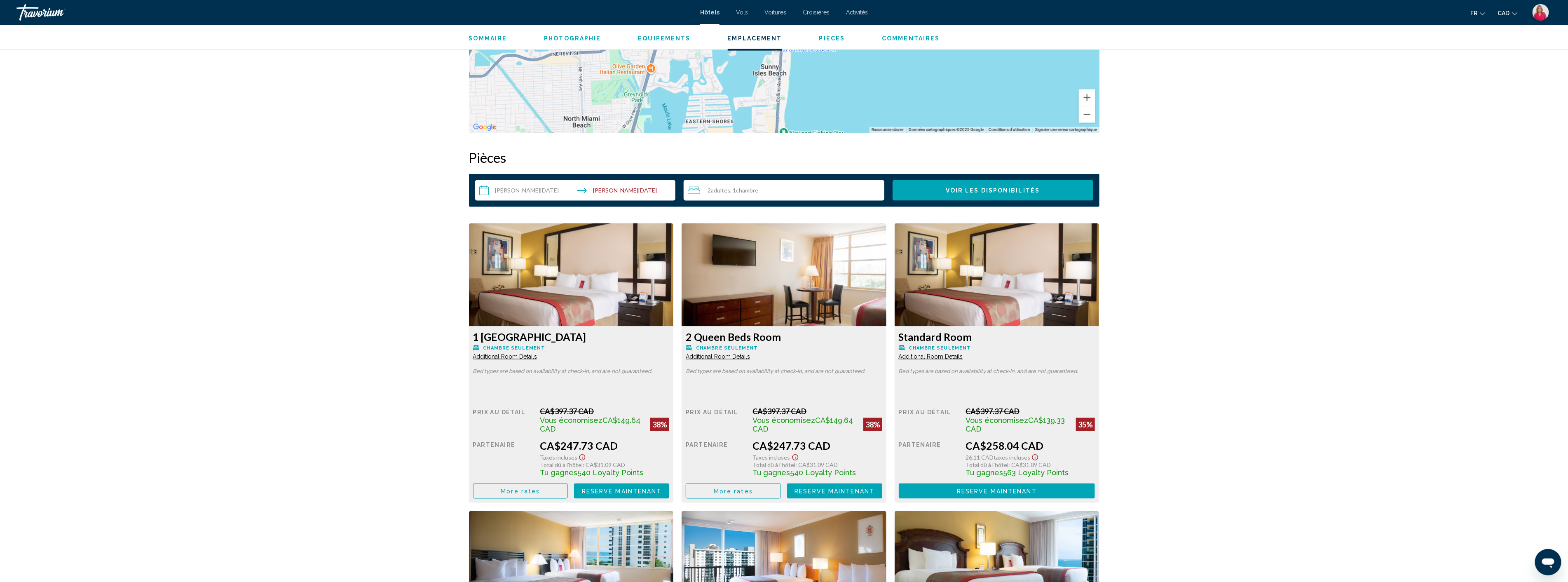
scroll to position [961, 0]
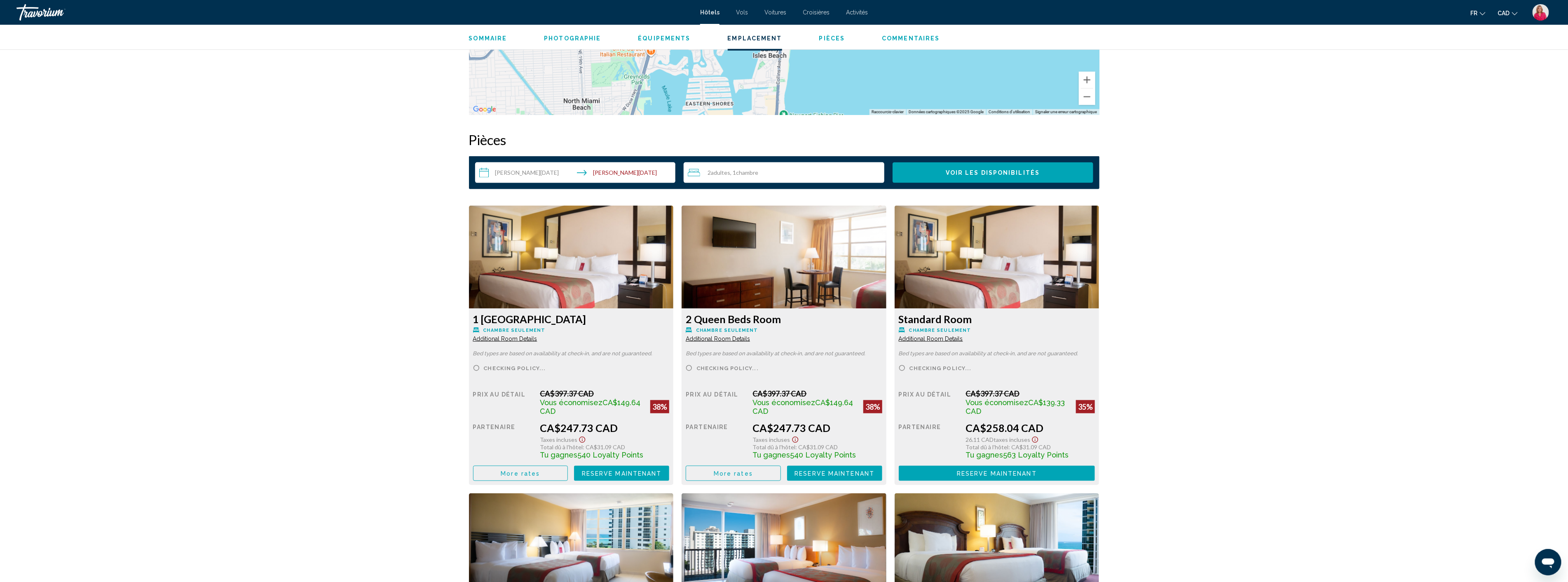
click at [553, 280] on img "Main content" at bounding box center [571, 257] width 205 height 103
click at [546, 285] on img "Main content" at bounding box center [571, 257] width 205 height 103
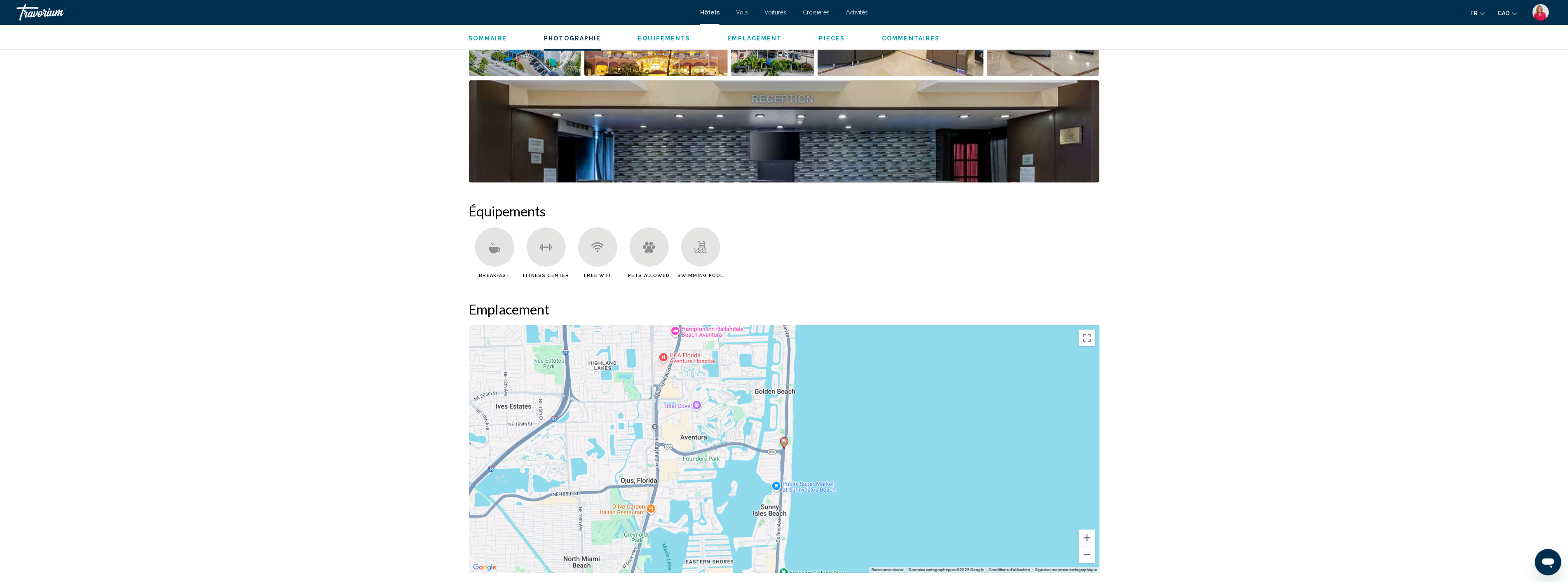
scroll to position [229, 0]
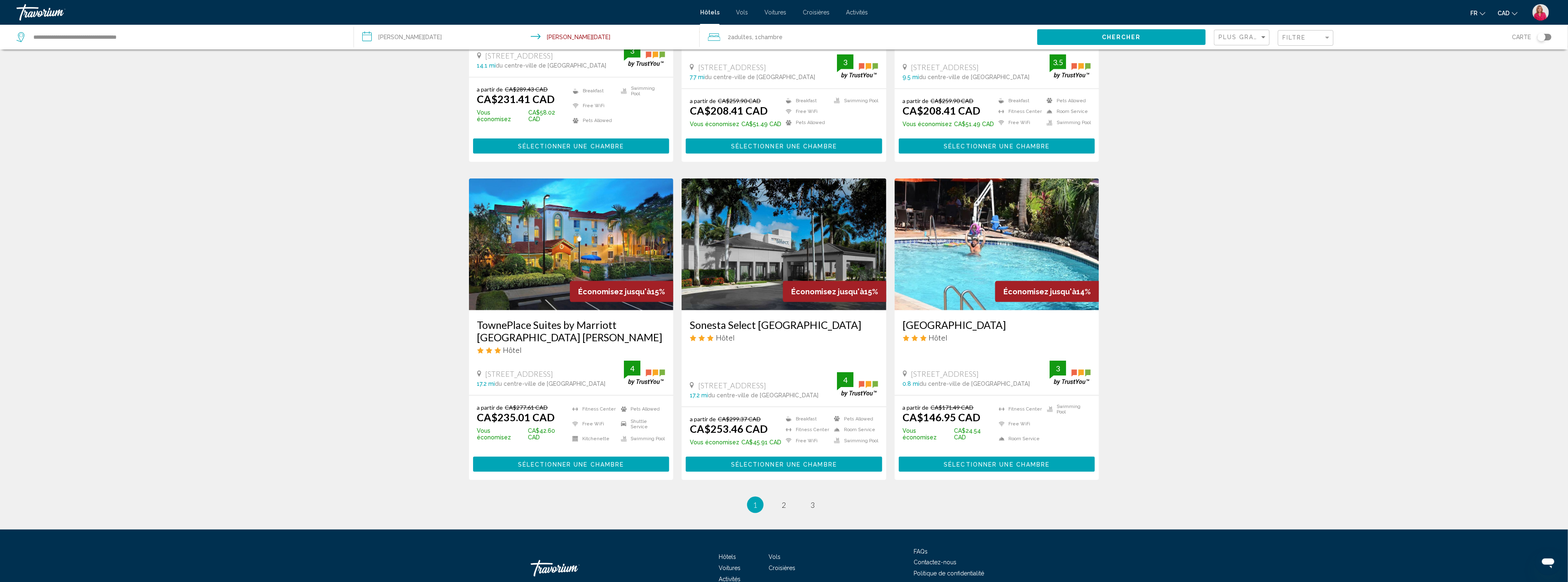
scroll to position [856, 0]
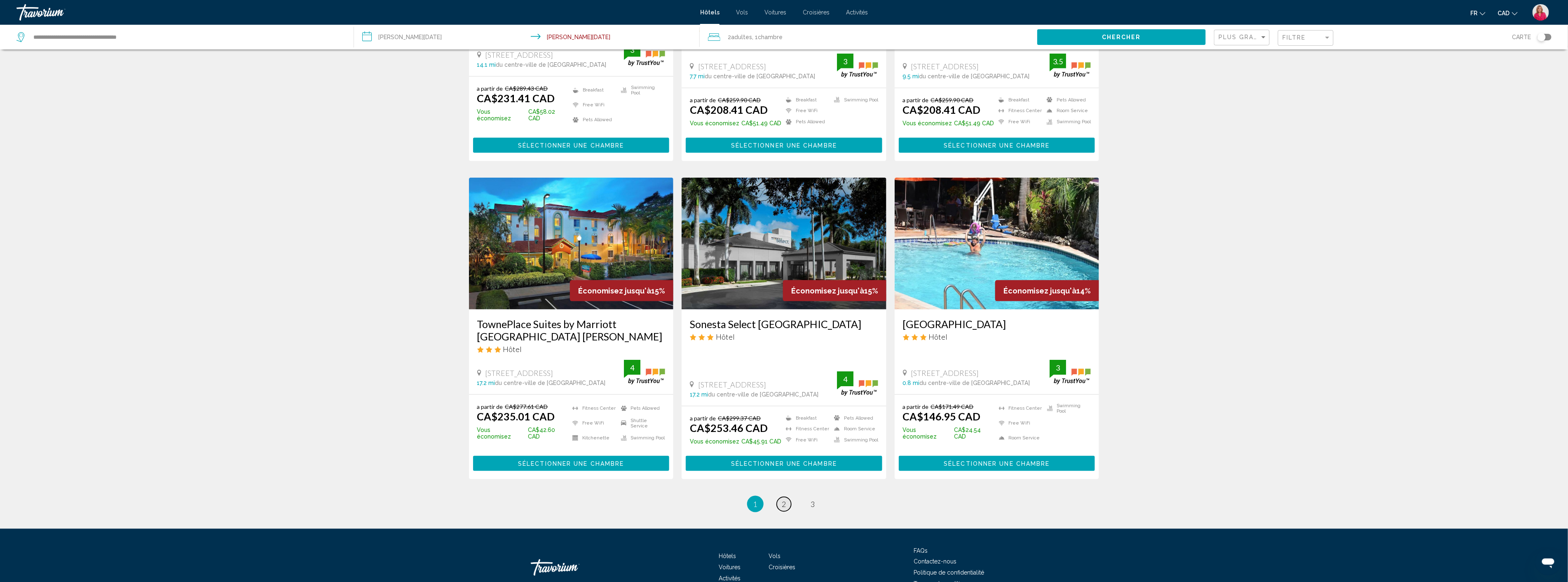
click at [783, 499] on span "2" at bounding box center [784, 504] width 4 height 9
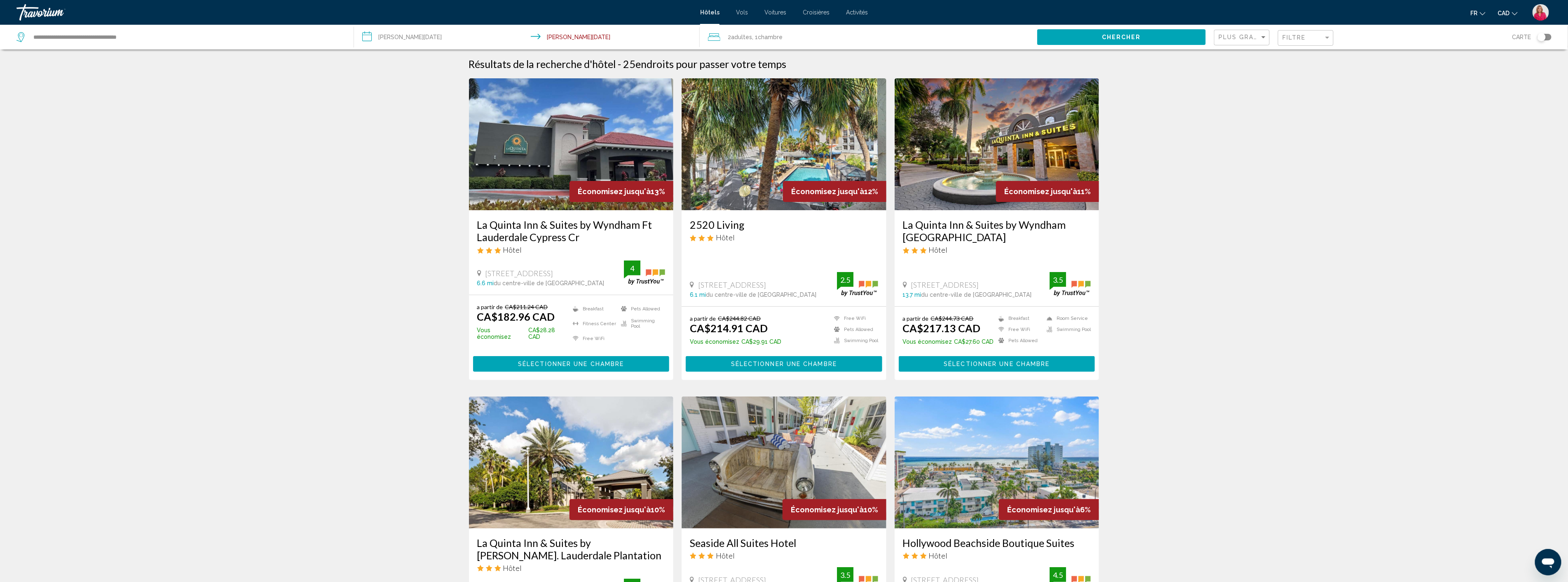
click at [807, 173] on img "Main content" at bounding box center [784, 144] width 205 height 132
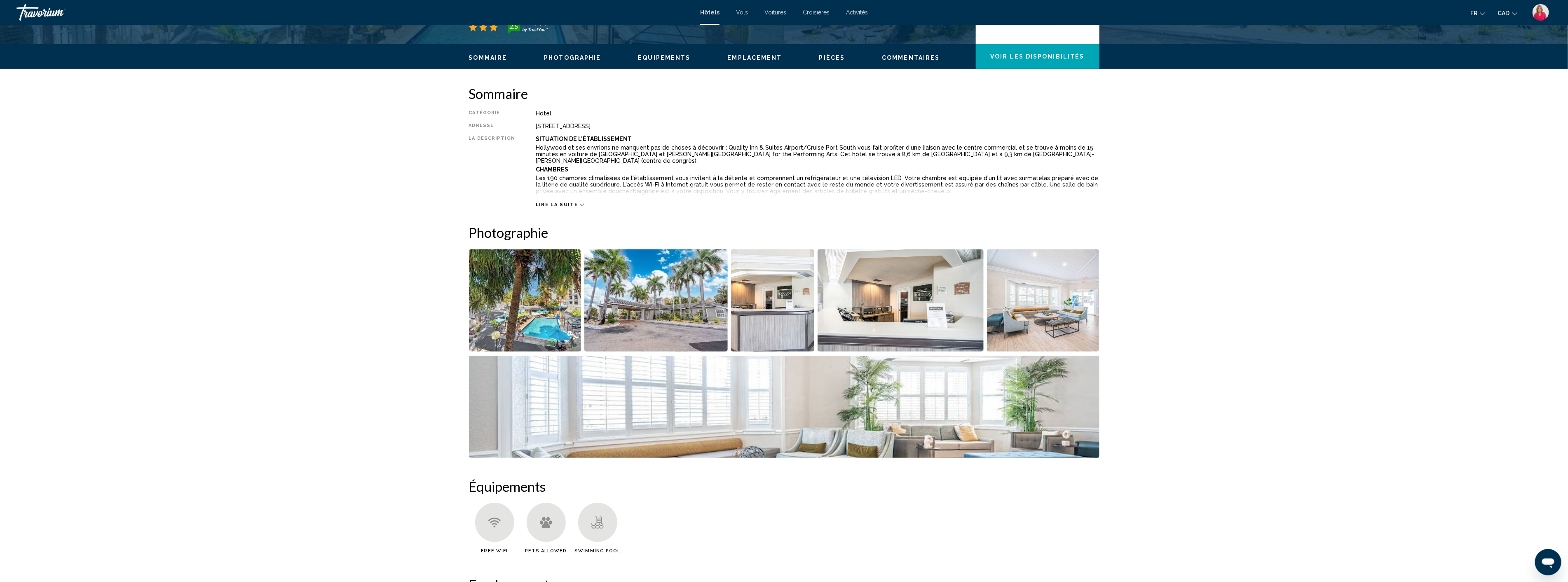
scroll to position [229, 0]
click at [883, 317] on img "Open full-screen image slider" at bounding box center [900, 300] width 166 height 102
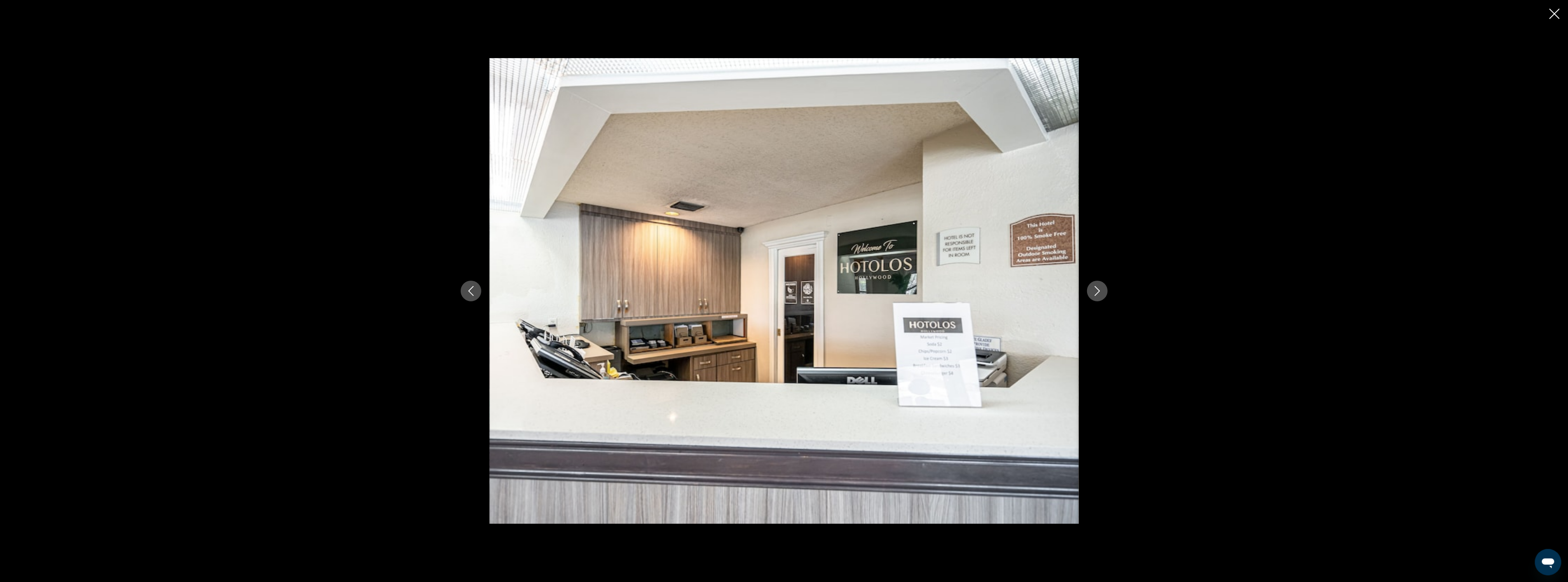
click at [1097, 290] on icon "Next image" at bounding box center [1097, 291] width 10 height 10
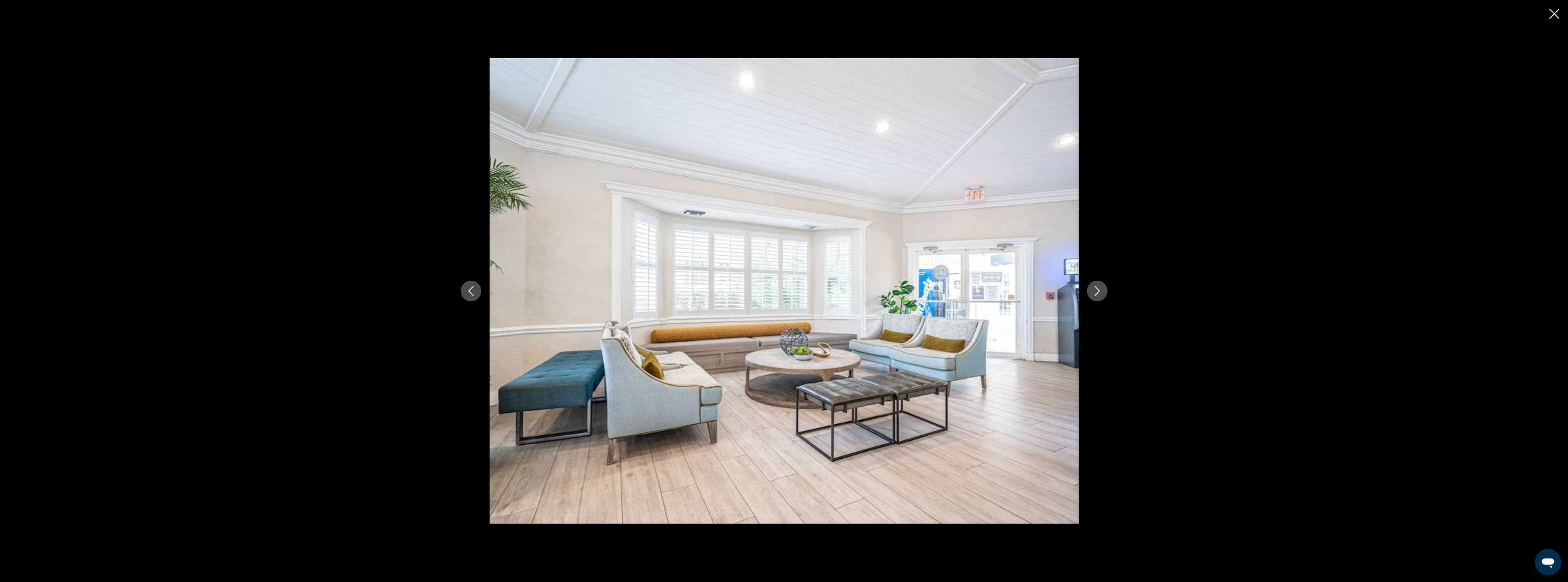
click at [1097, 290] on icon "Next image" at bounding box center [1097, 291] width 10 height 10
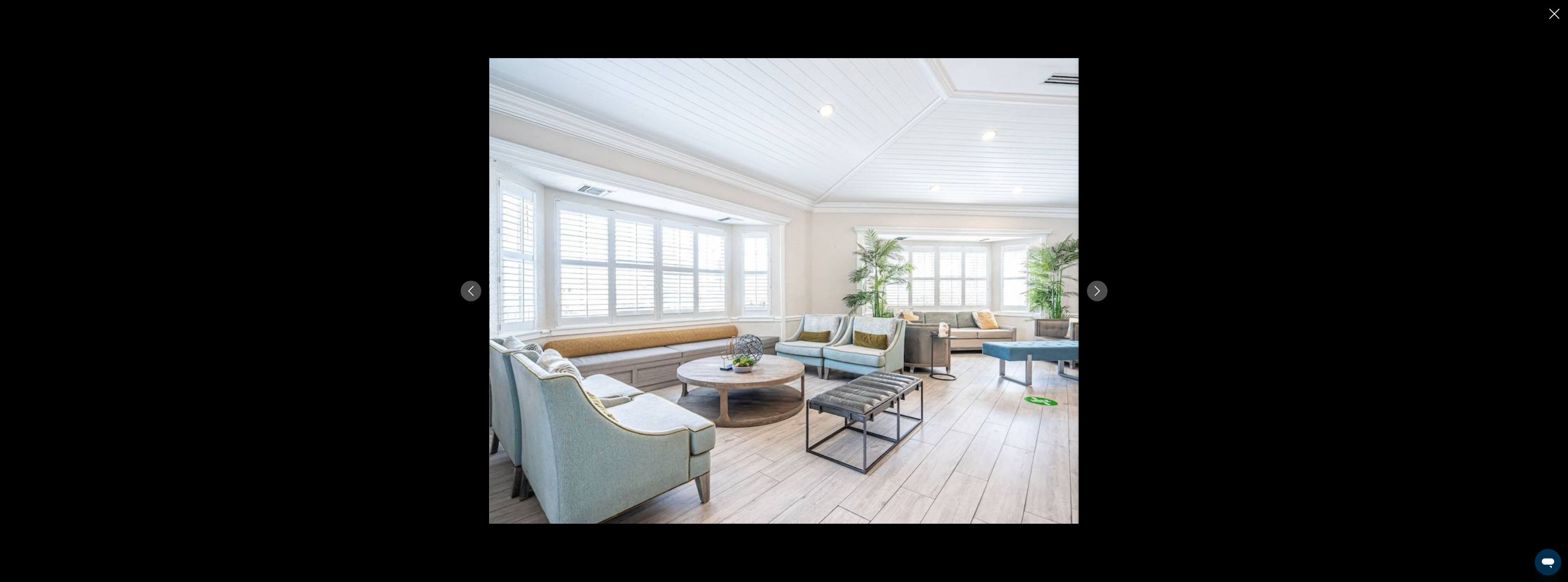
click at [1097, 290] on icon "Next image" at bounding box center [1097, 291] width 10 height 10
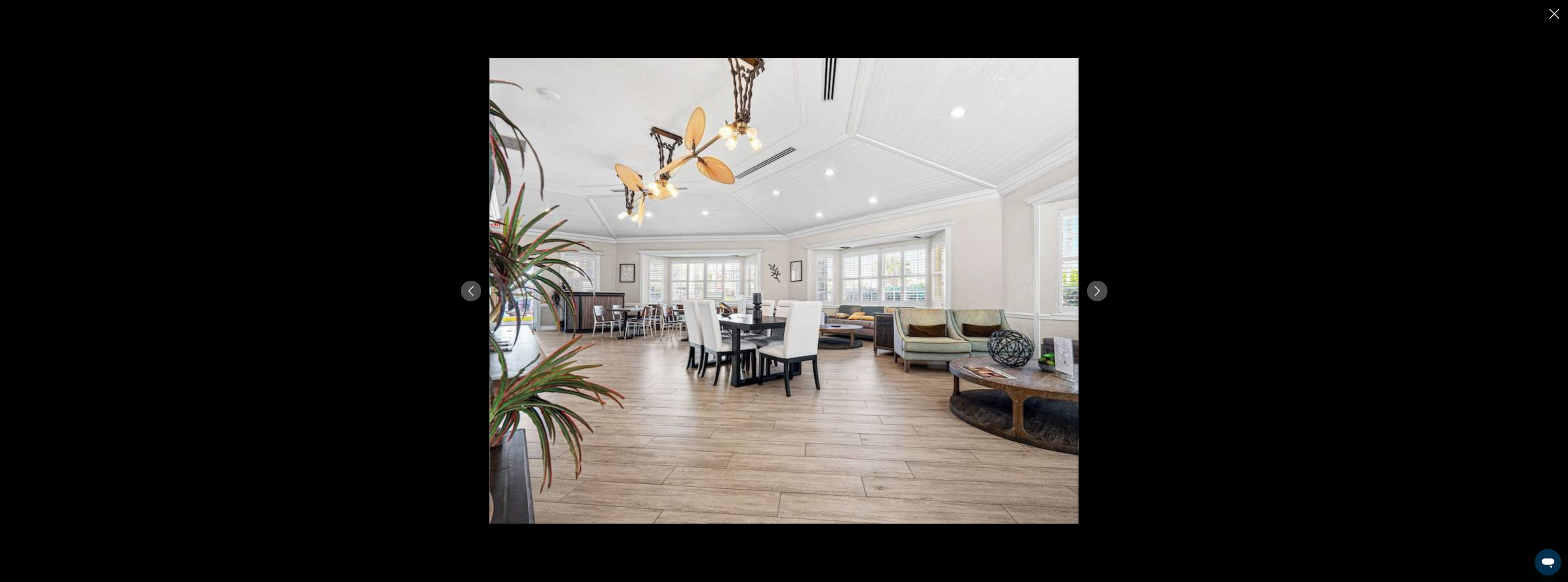
click at [1097, 290] on icon "Next image" at bounding box center [1097, 291] width 10 height 10
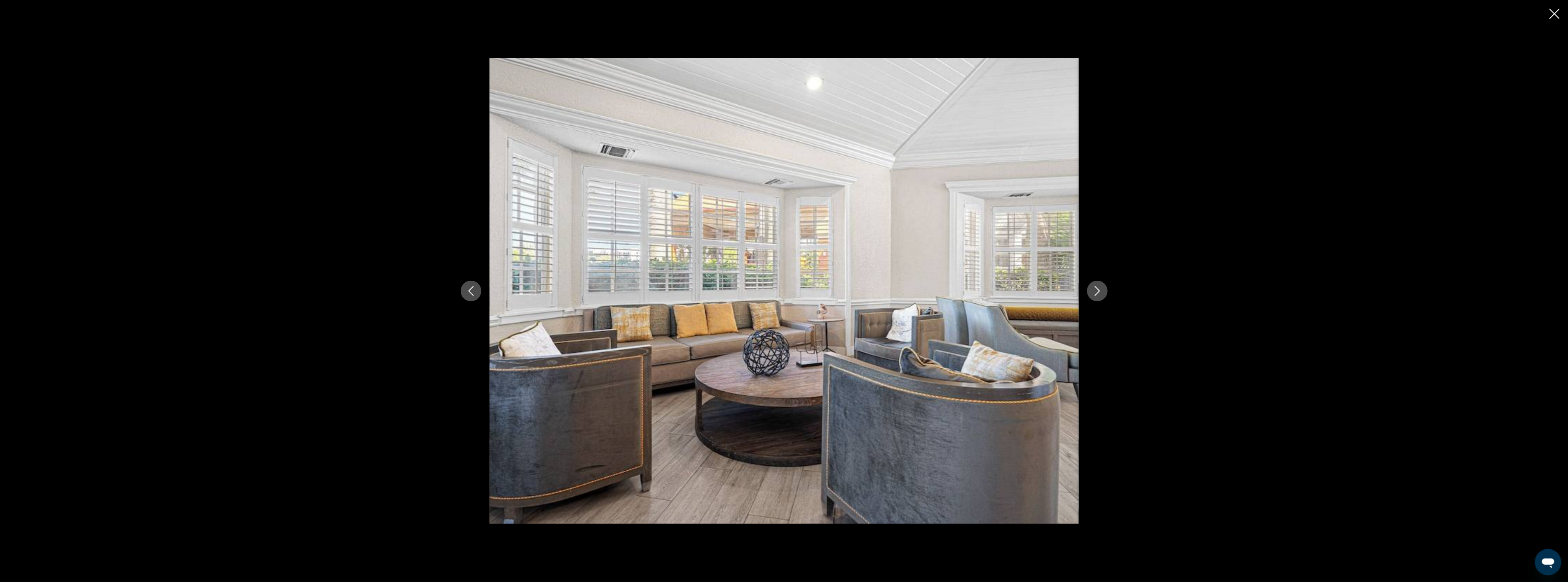
click at [1097, 290] on icon "Next image" at bounding box center [1097, 291] width 10 height 10
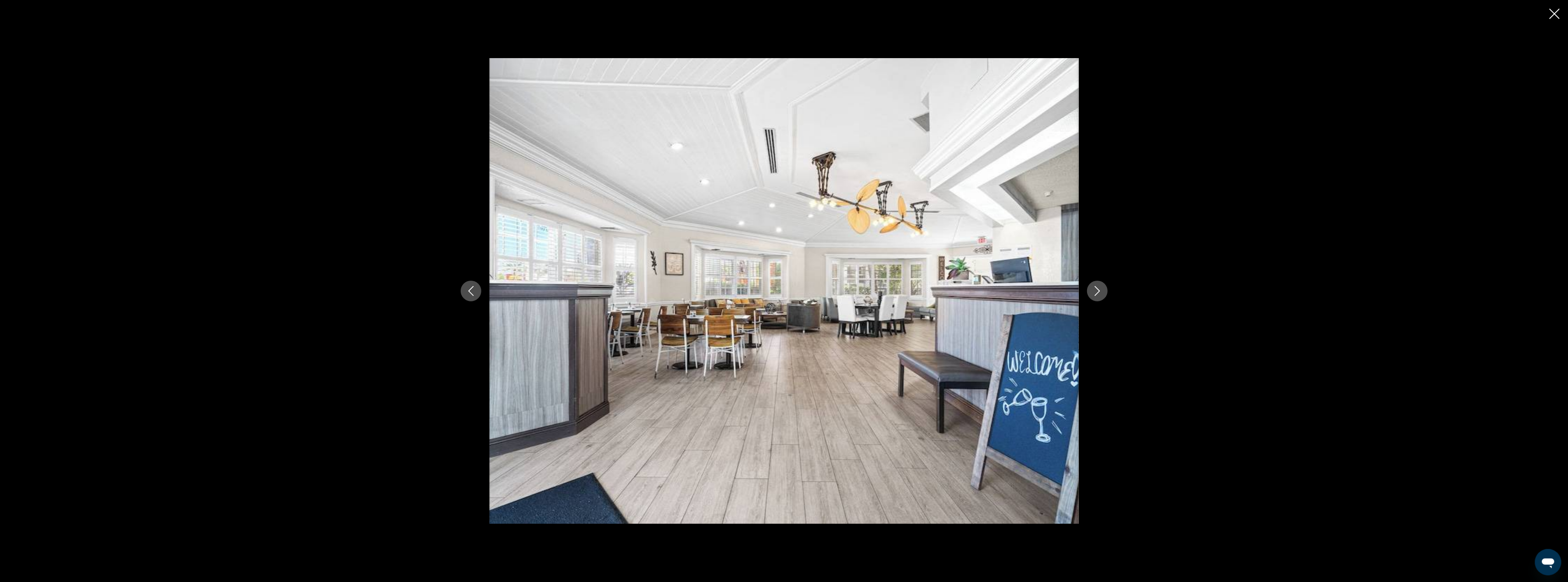
click at [1097, 290] on icon "Next image" at bounding box center [1097, 291] width 10 height 10
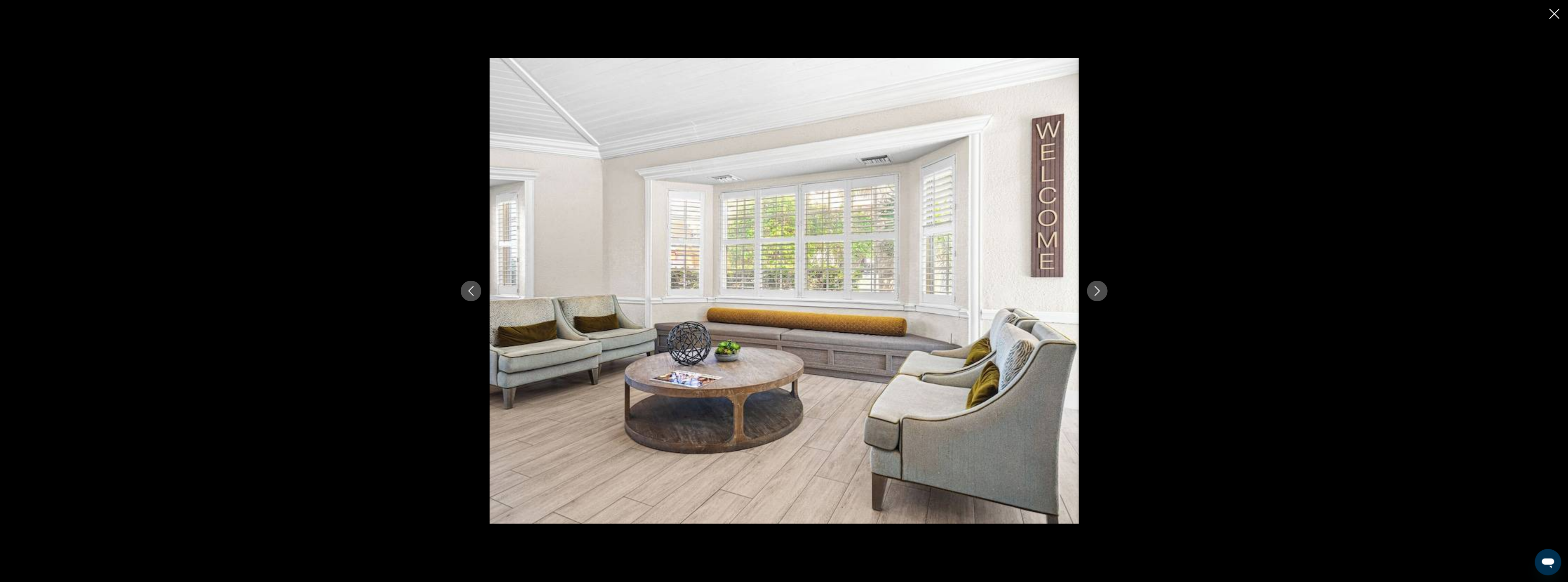
click at [1097, 290] on icon "Next image" at bounding box center [1097, 291] width 10 height 10
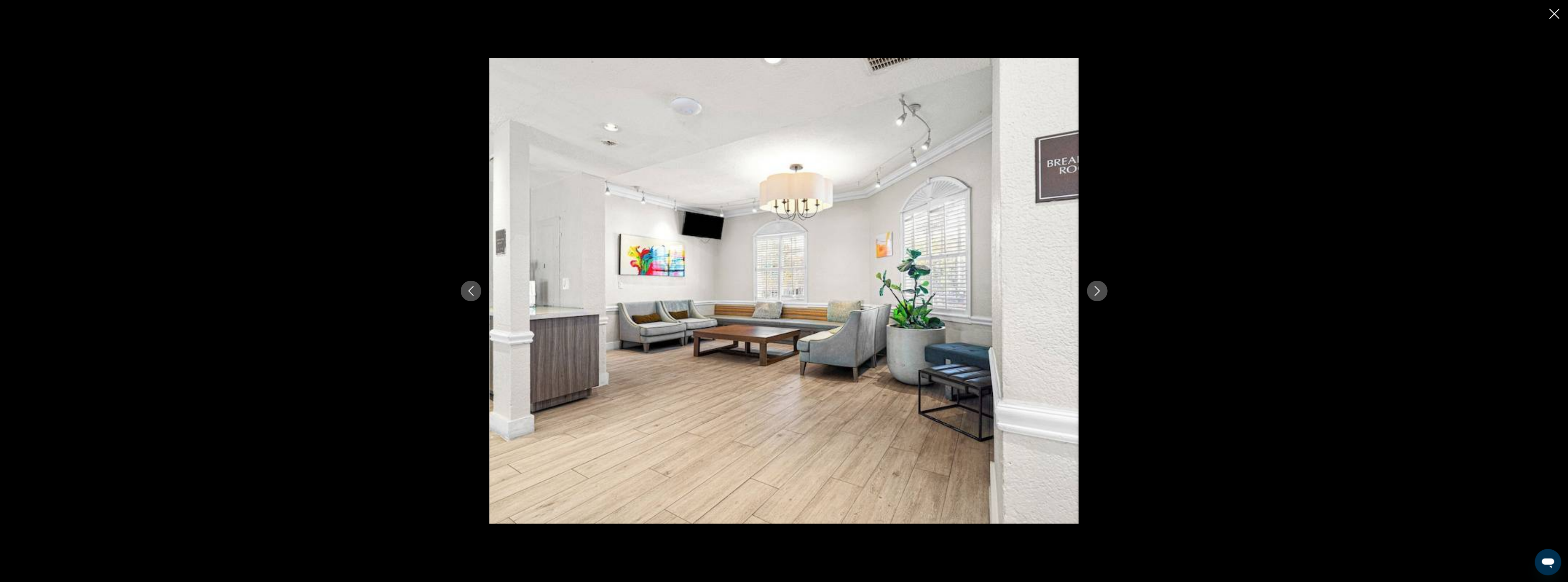
click at [1097, 290] on icon "Next image" at bounding box center [1097, 291] width 10 height 10
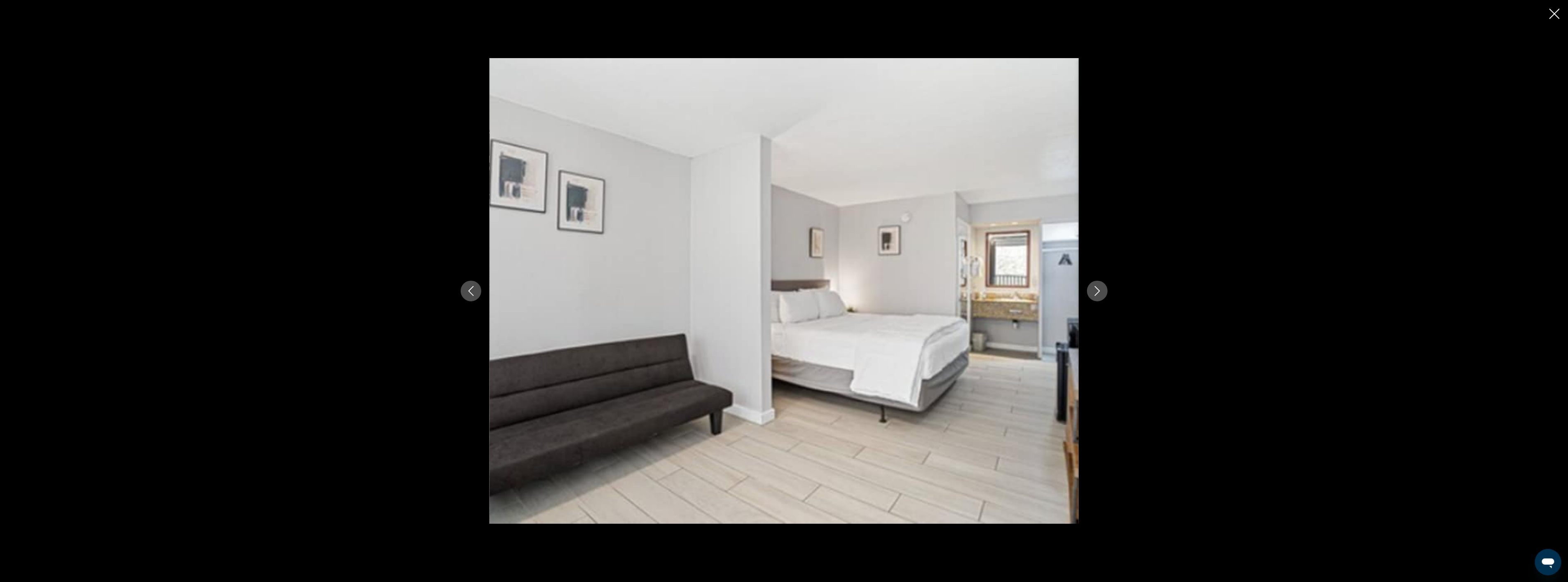
click at [1097, 290] on icon "Next image" at bounding box center [1097, 291] width 10 height 10
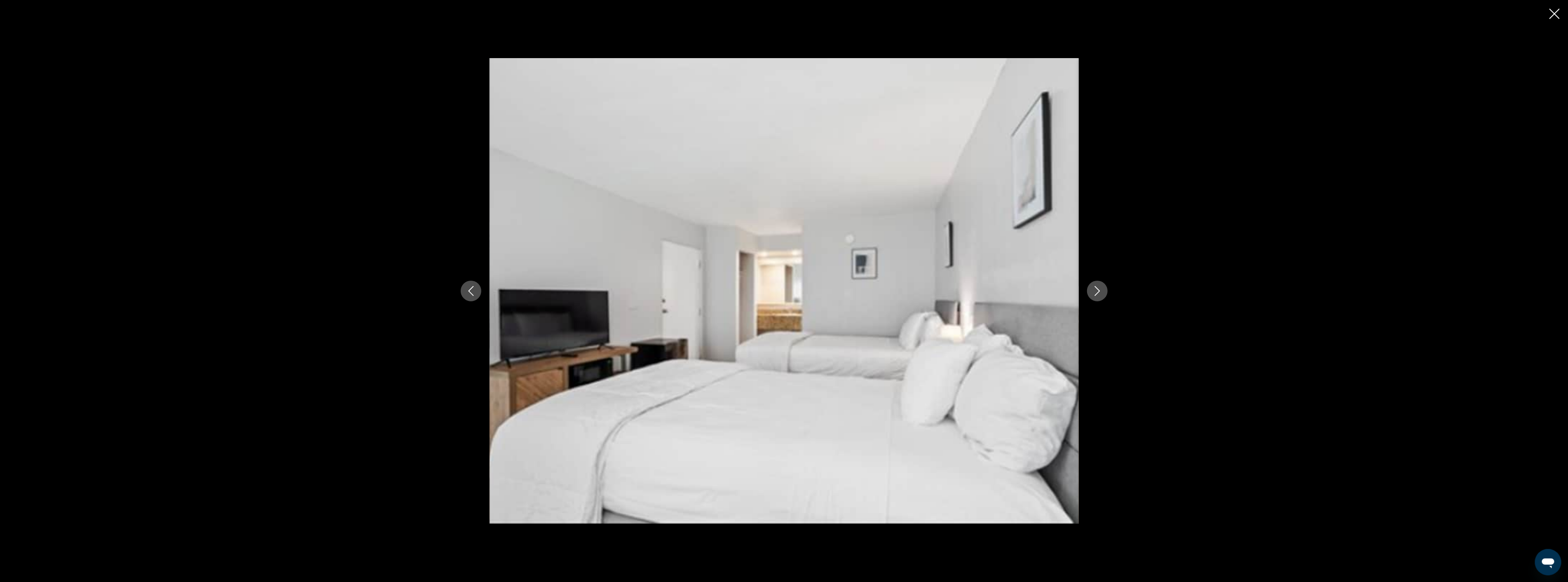
click at [1097, 290] on icon "Next image" at bounding box center [1097, 291] width 10 height 10
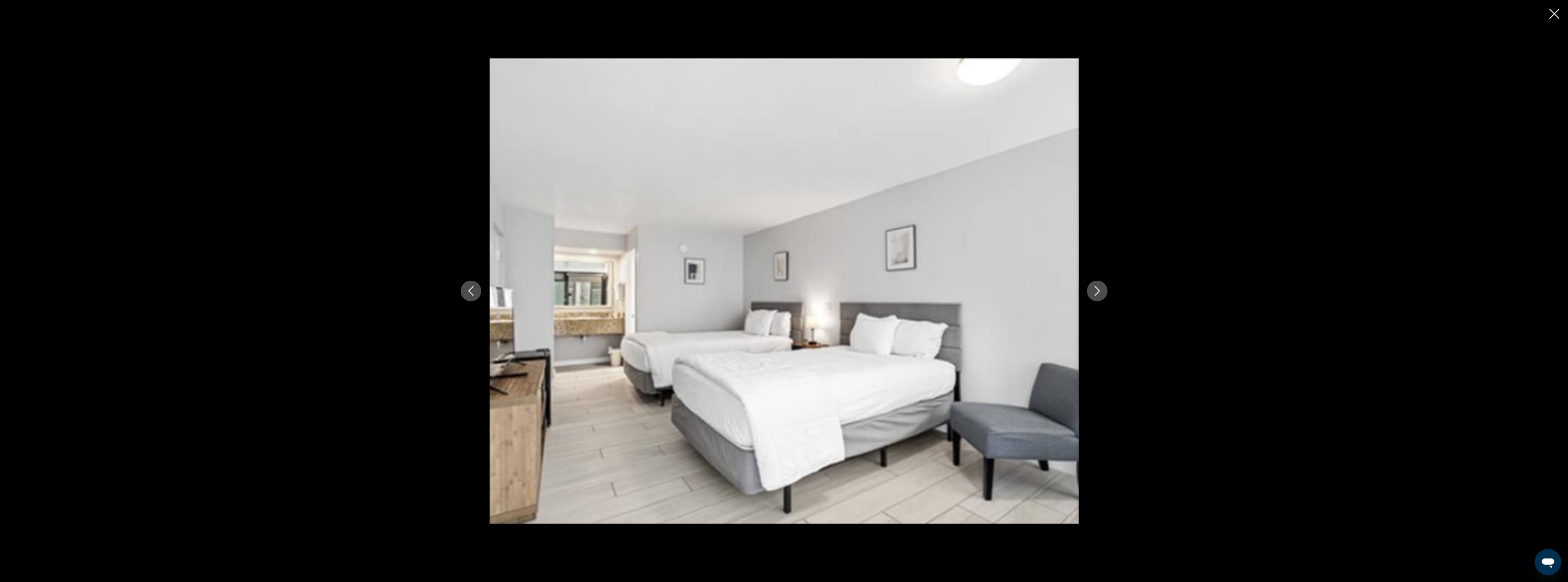
click at [1097, 290] on icon "Next image" at bounding box center [1097, 291] width 10 height 10
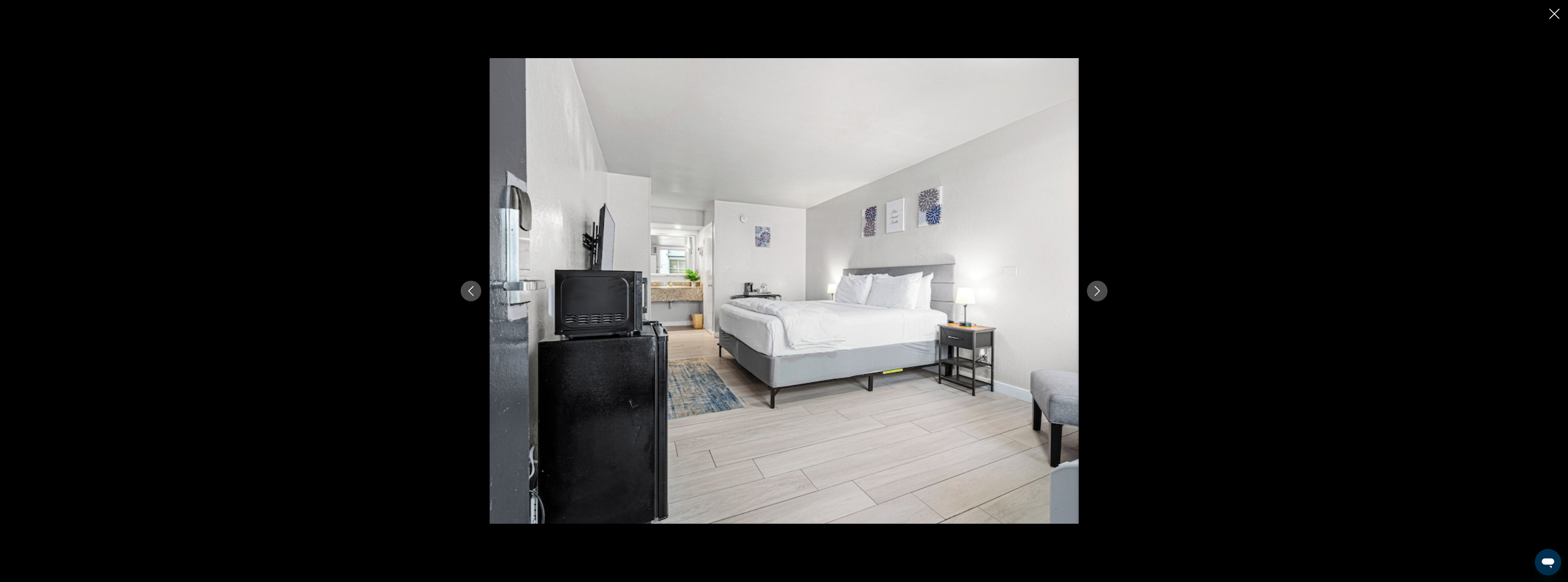
click at [1555, 13] on icon "Close slideshow" at bounding box center [1554, 13] width 10 height 10
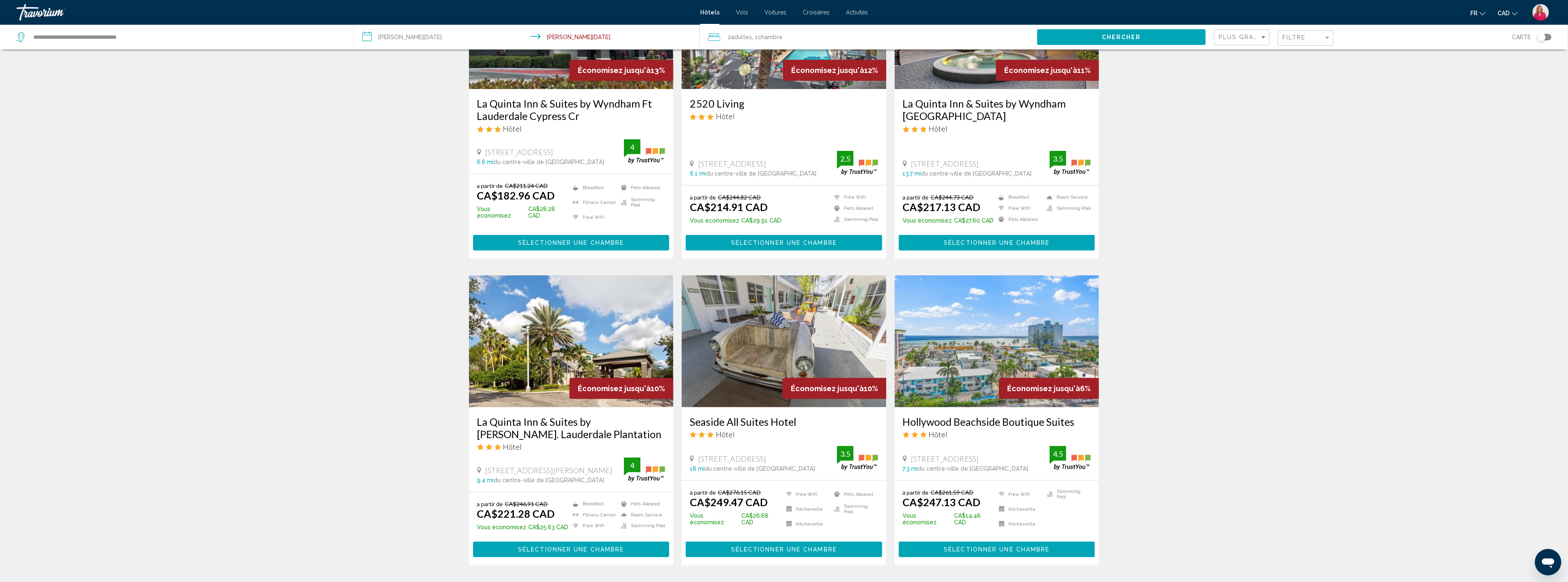
scroll to position [183, 0]
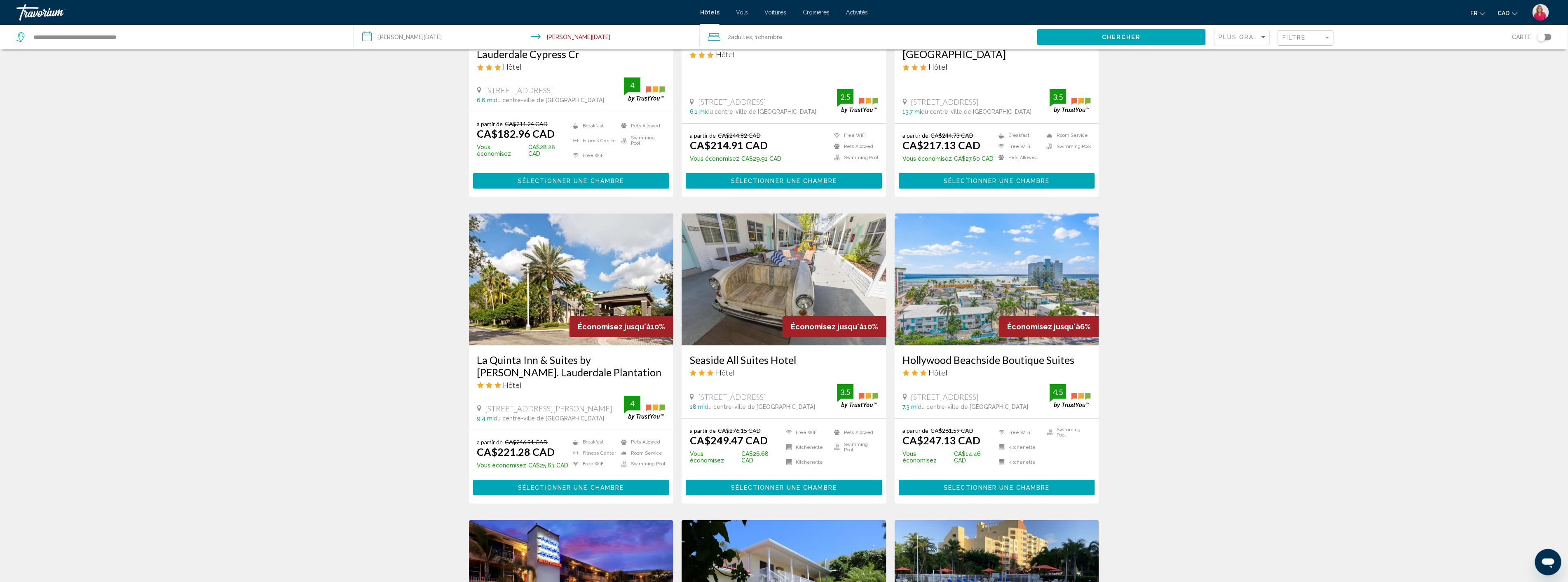
click at [971, 285] on img "Main content" at bounding box center [997, 279] width 205 height 132
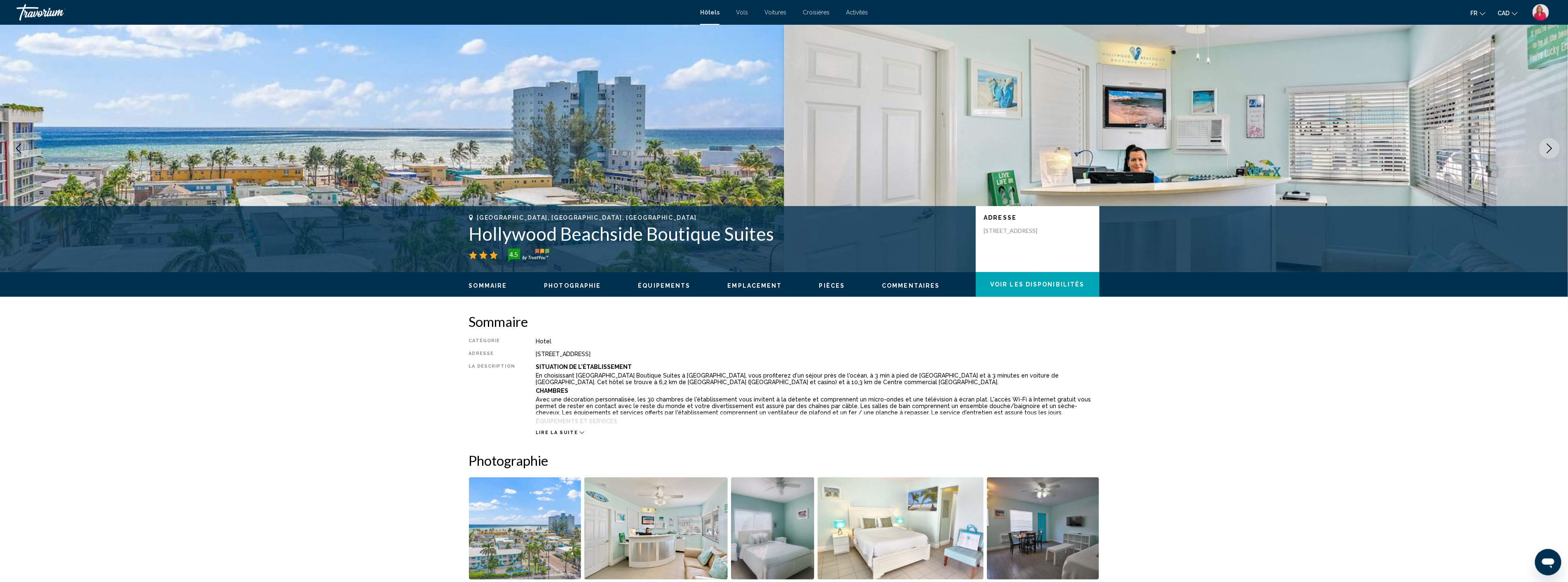
scroll to position [46, 0]
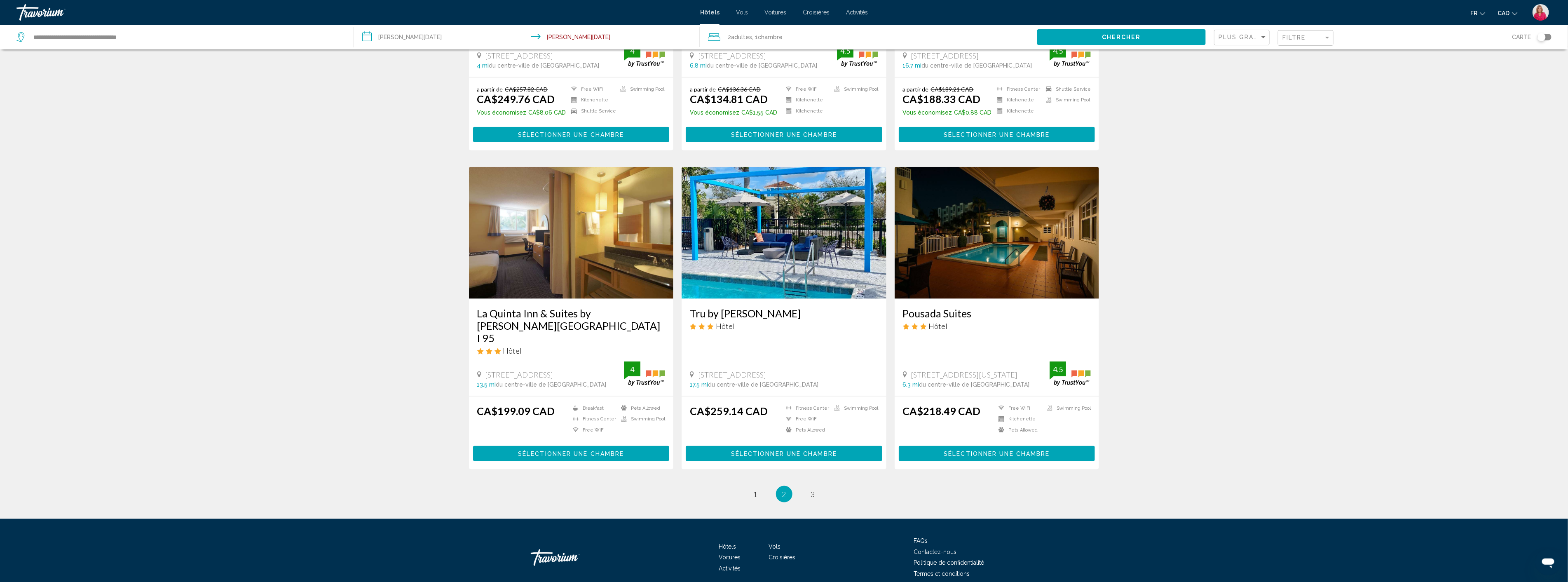
scroll to position [856, 0]
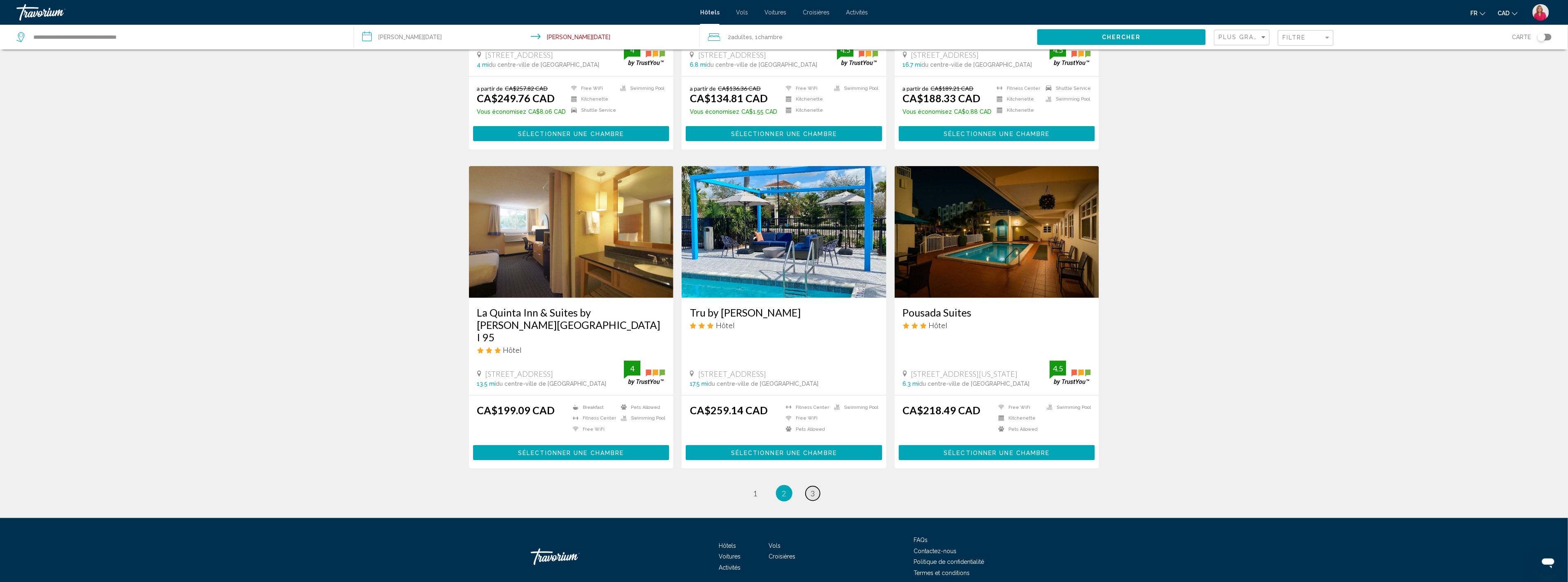
click at [813, 489] on span "3" at bounding box center [813, 493] width 4 height 9
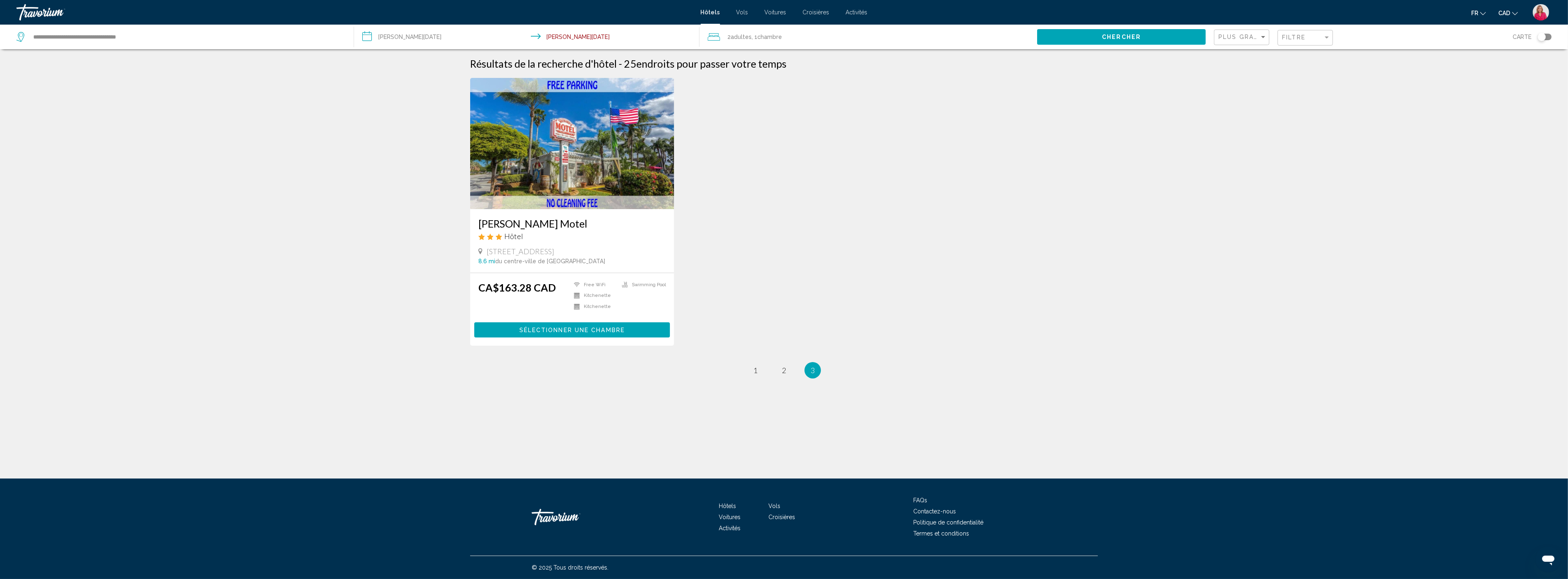
click at [595, 169] on img "Main content" at bounding box center [572, 143] width 204 height 131
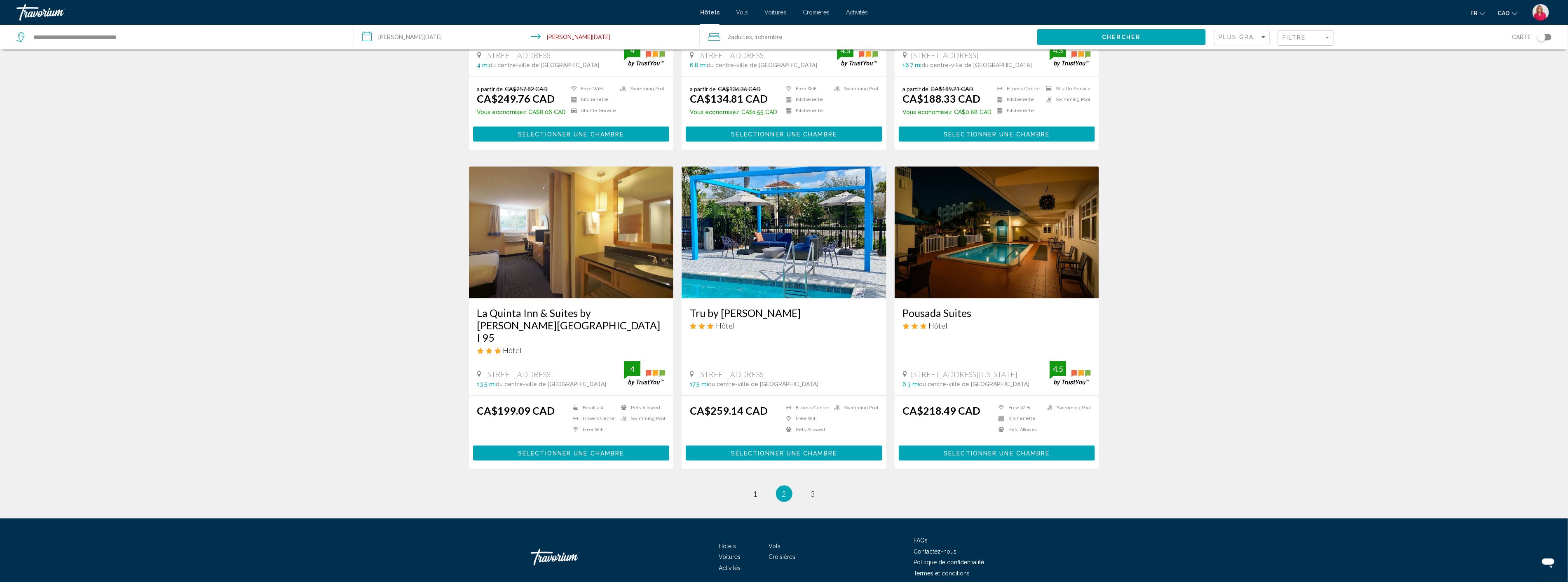
scroll to position [856, 0]
click at [756, 489] on span "1" at bounding box center [755, 493] width 4 height 9
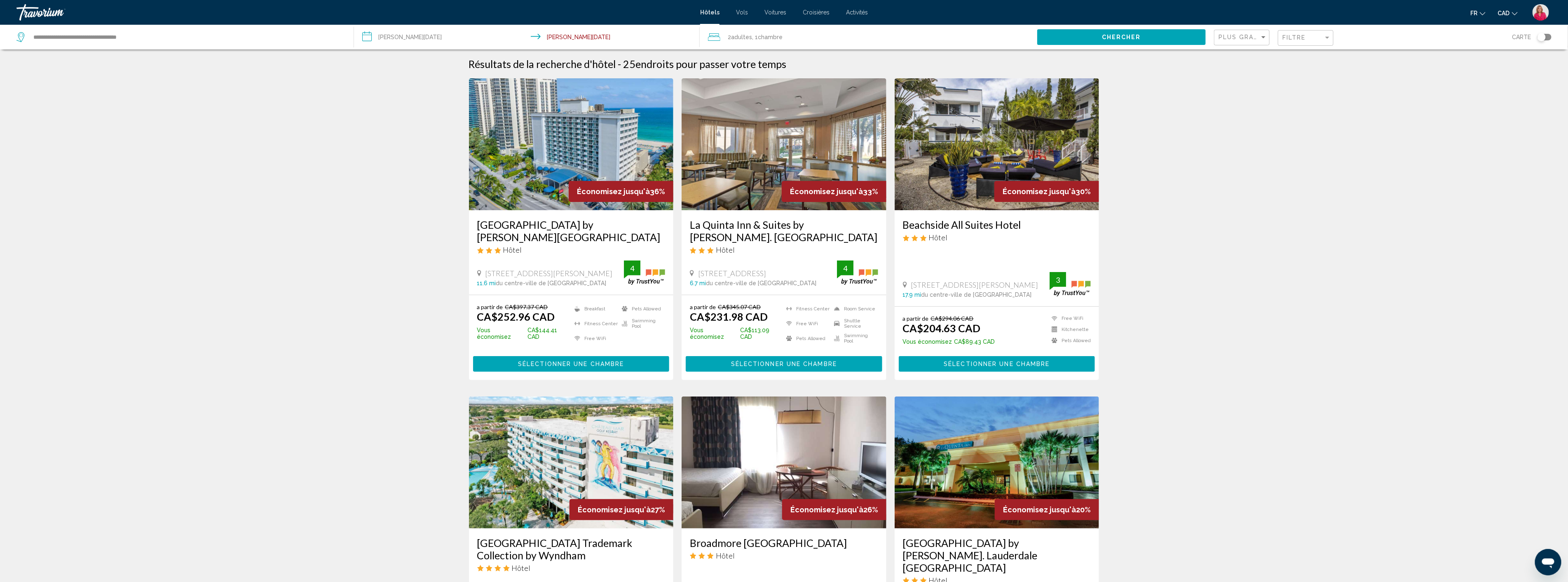
click at [578, 187] on div "Économisez jusqu'à 36%" at bounding box center [620, 191] width 105 height 21
click at [602, 224] on h3 "[GEOGRAPHIC_DATA] by [PERSON_NAME][GEOGRAPHIC_DATA]" at bounding box center [571, 231] width 188 height 25
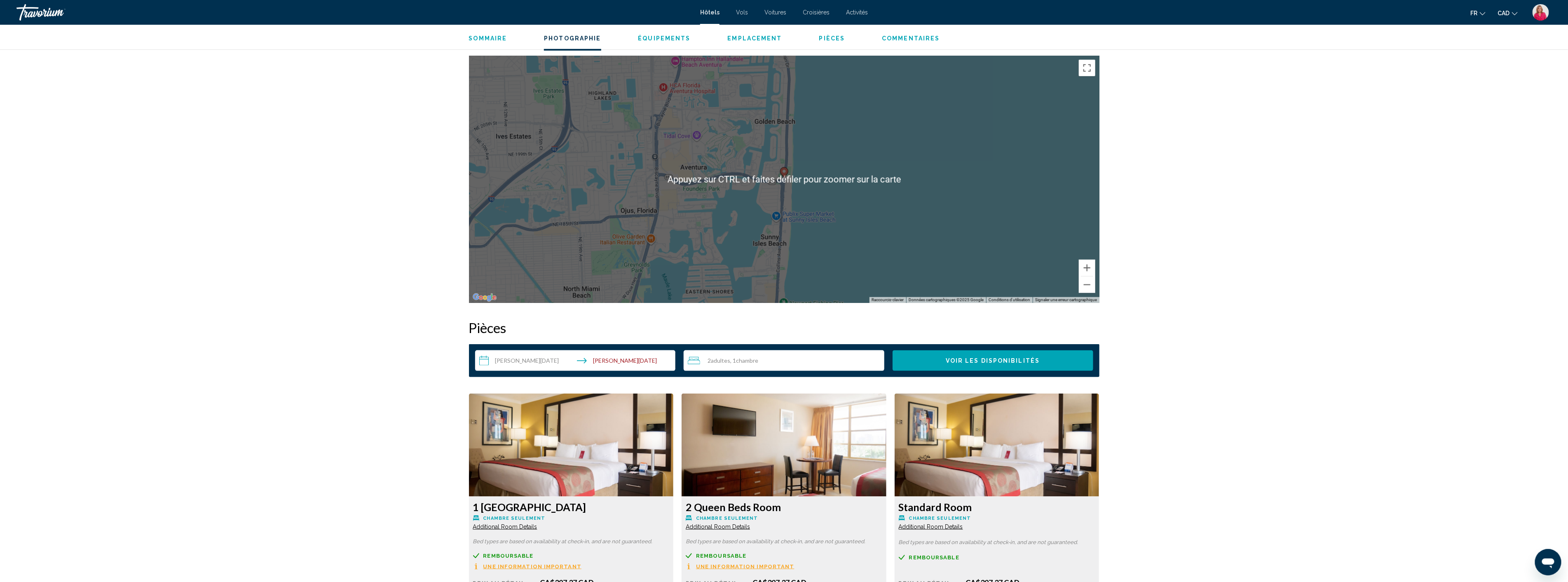
scroll to position [778, 0]
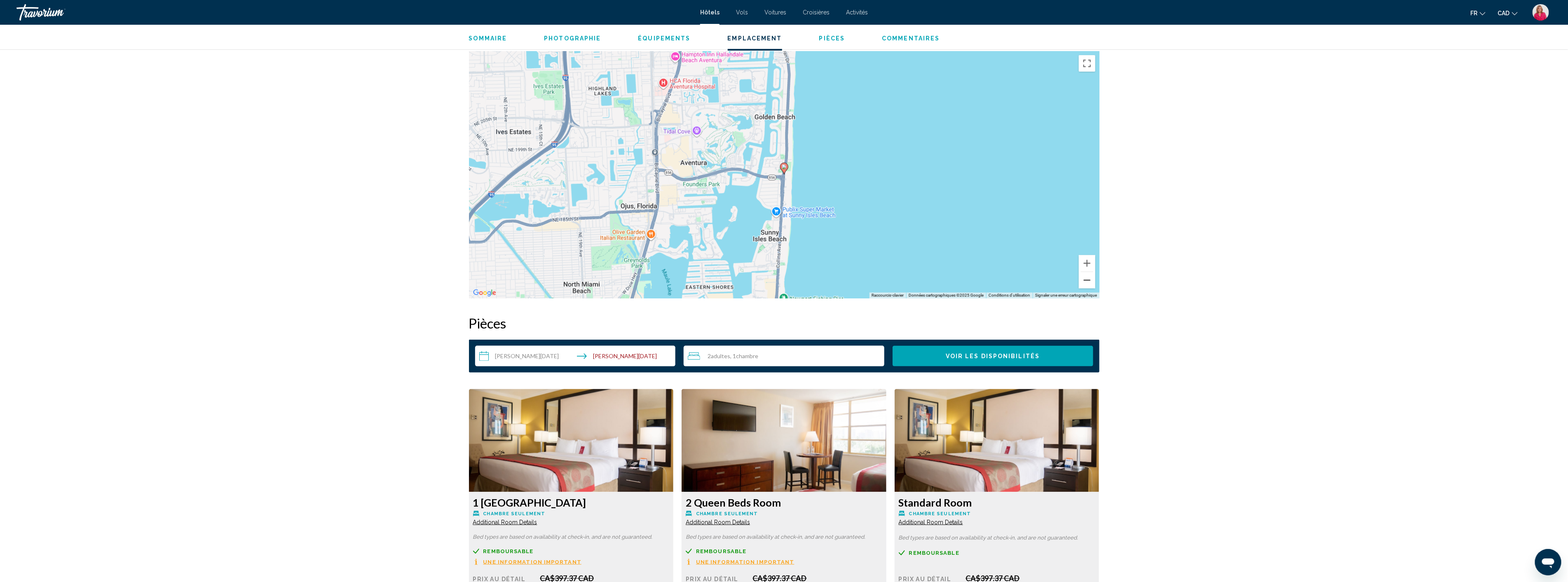
click at [1089, 281] on button "Zoom arrière" at bounding box center [1087, 280] width 17 height 17
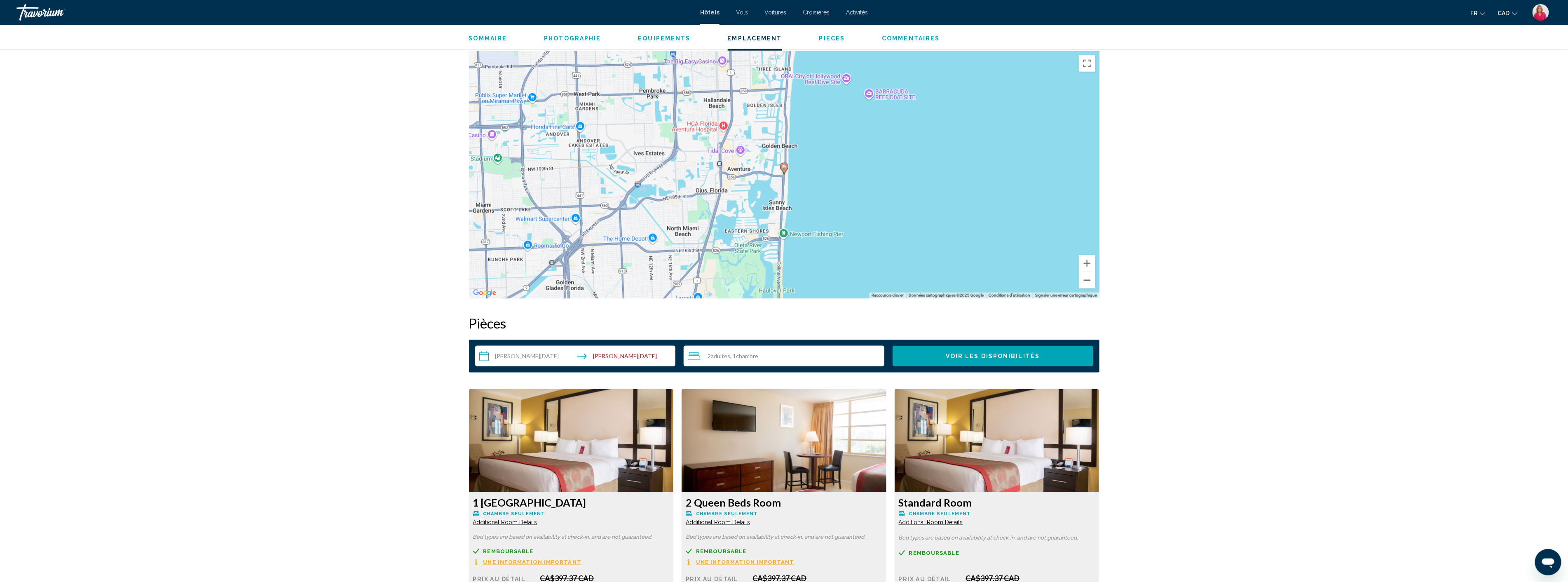
click at [1089, 281] on button "Zoom arrière" at bounding box center [1087, 280] width 17 height 17
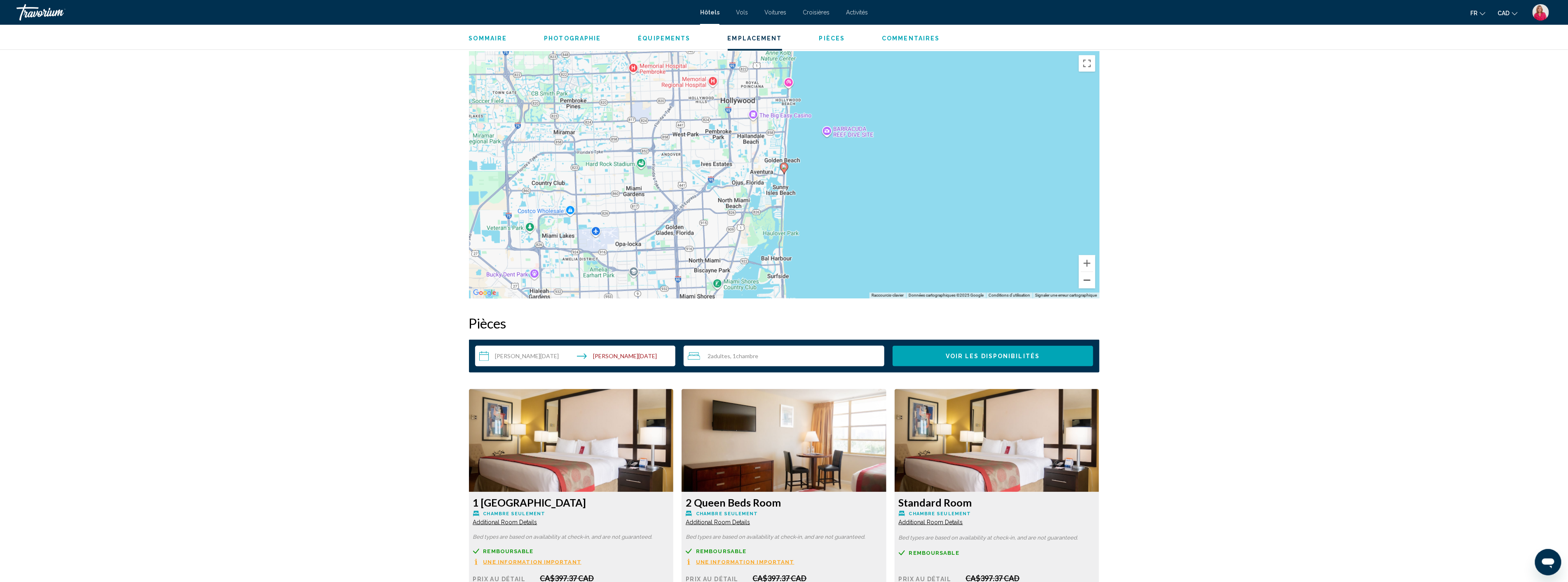
click at [1089, 281] on button "Zoom arrière" at bounding box center [1087, 280] width 17 height 17
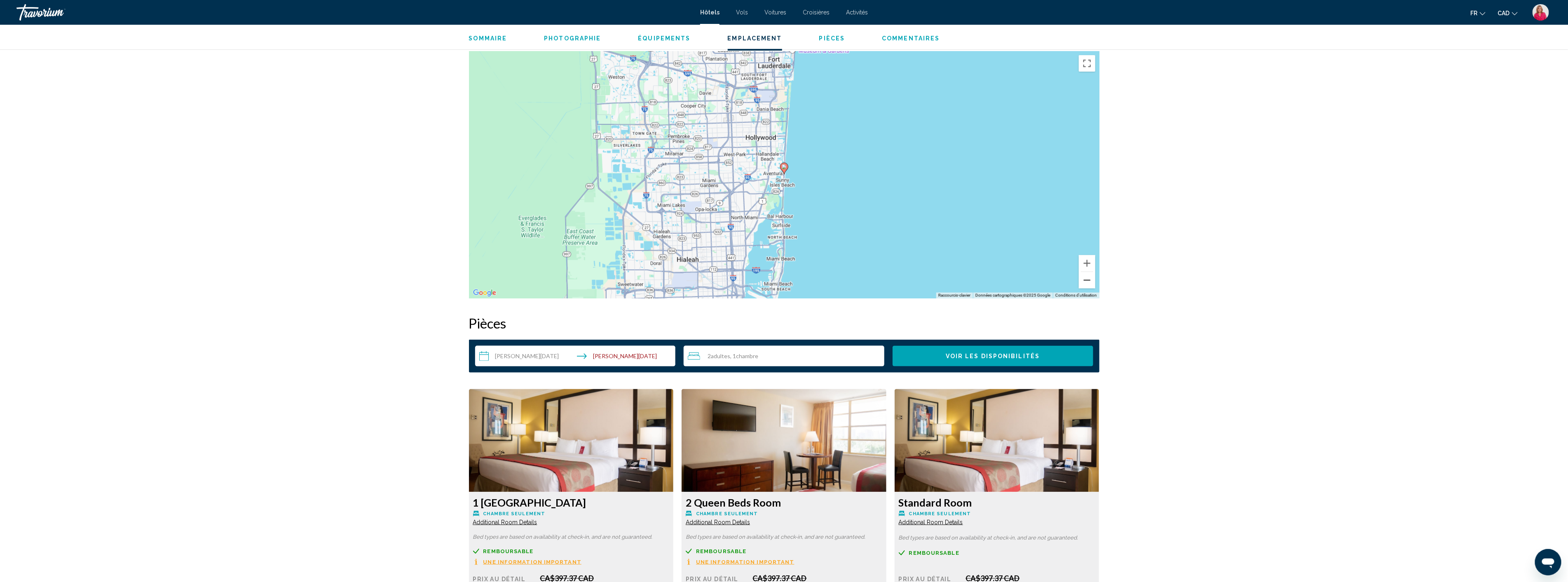
click at [1089, 281] on button "Zoom arrière" at bounding box center [1087, 280] width 17 height 17
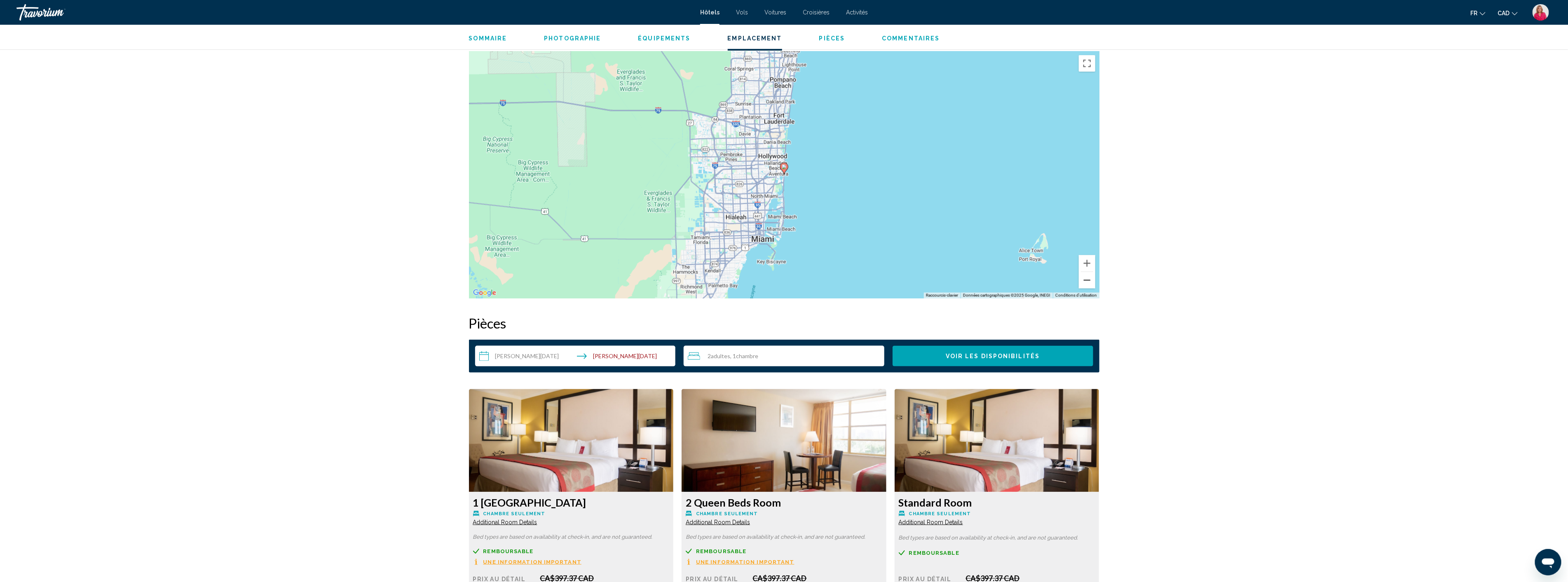
click at [1089, 281] on button "Zoom arrière" at bounding box center [1087, 280] width 17 height 17
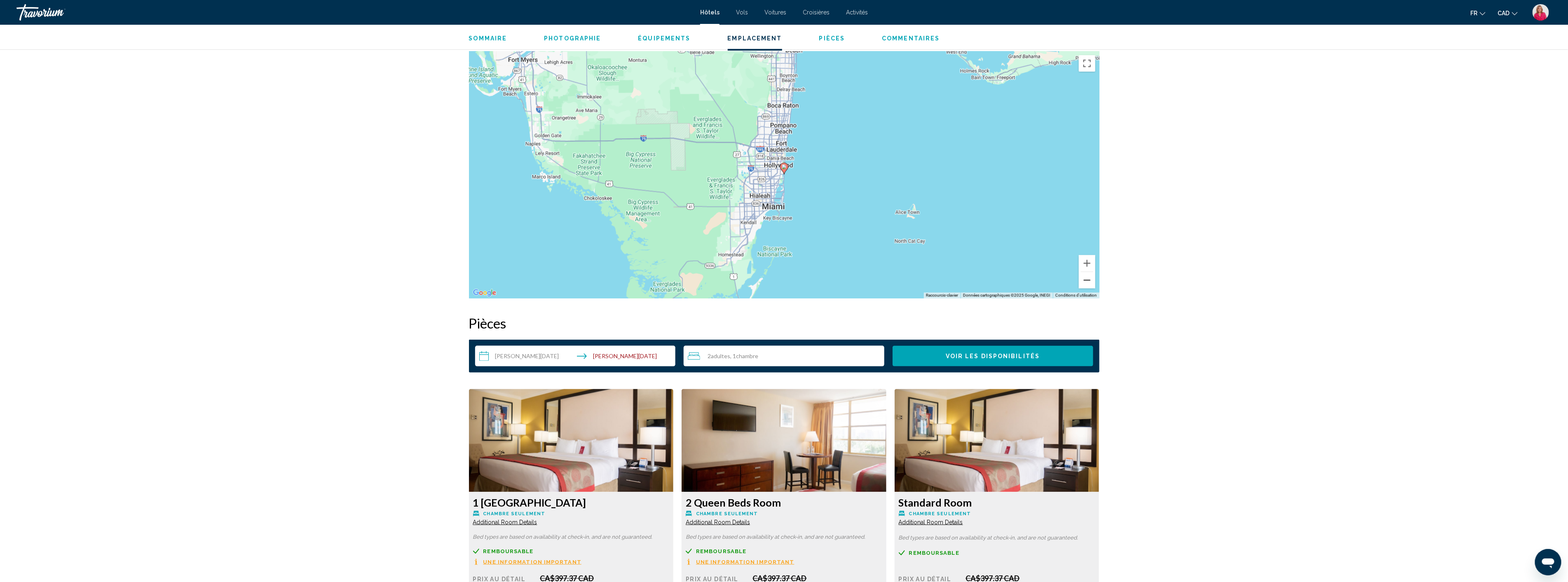
click at [1089, 281] on button "Zoom arrière" at bounding box center [1087, 280] width 17 height 17
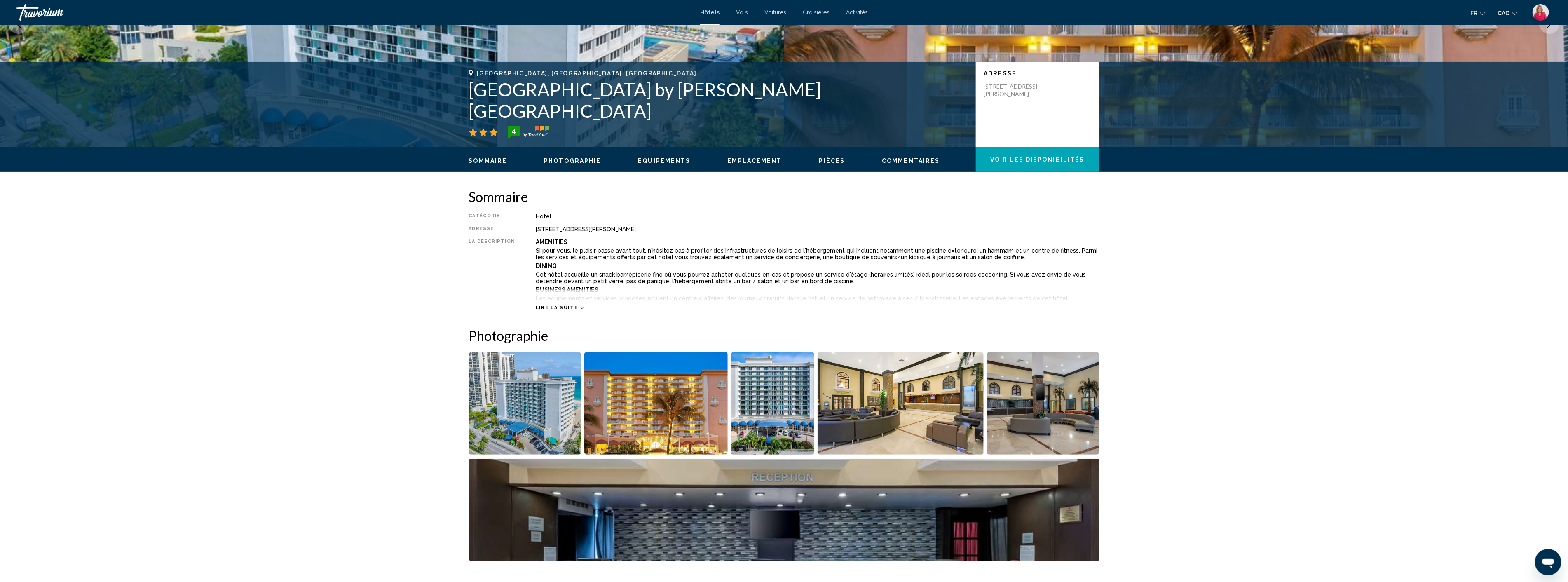
scroll to position [0, 0]
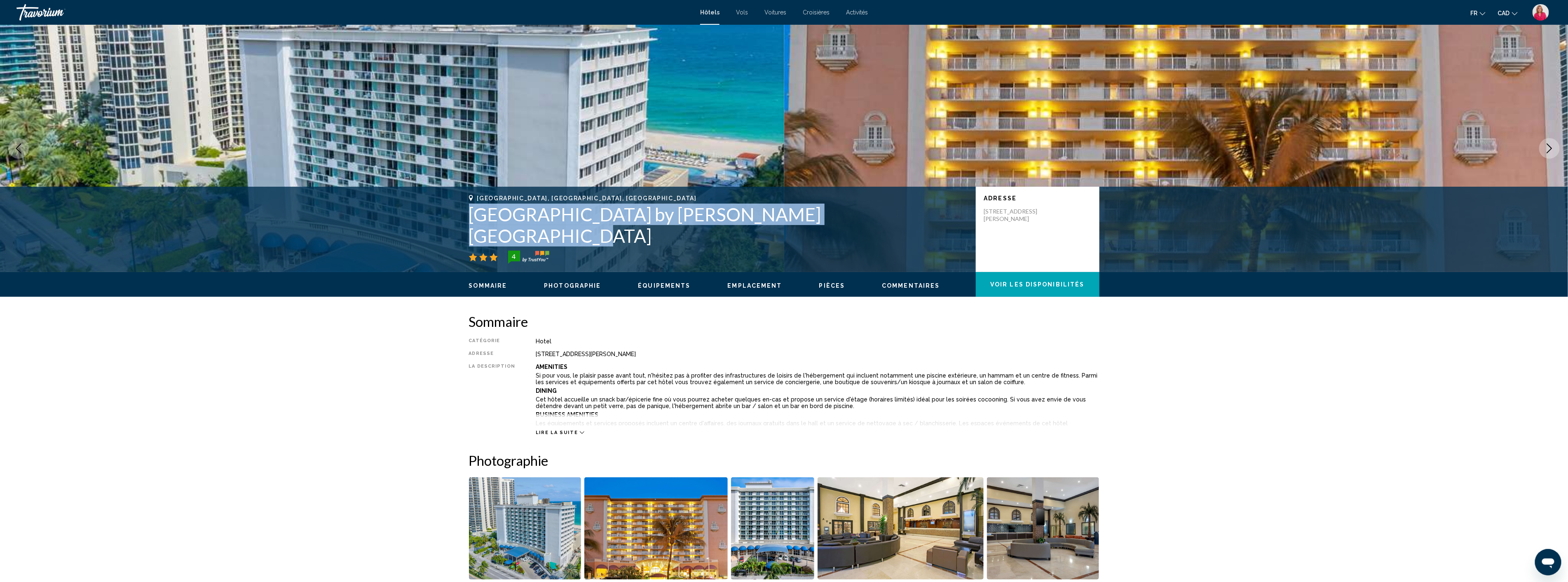
drag, startPoint x: 889, startPoint y: 234, endPoint x: 462, endPoint y: 235, distance: 427.0
click at [462, 235] on div "[GEOGRAPHIC_DATA], [GEOGRAPHIC_DATA], [GEOGRAPHIC_DATA] [GEOGRAPHIC_DATA] by [G…" at bounding box center [784, 229] width 663 height 69
copy h1 "[GEOGRAPHIC_DATA] by [PERSON_NAME][GEOGRAPHIC_DATA]"
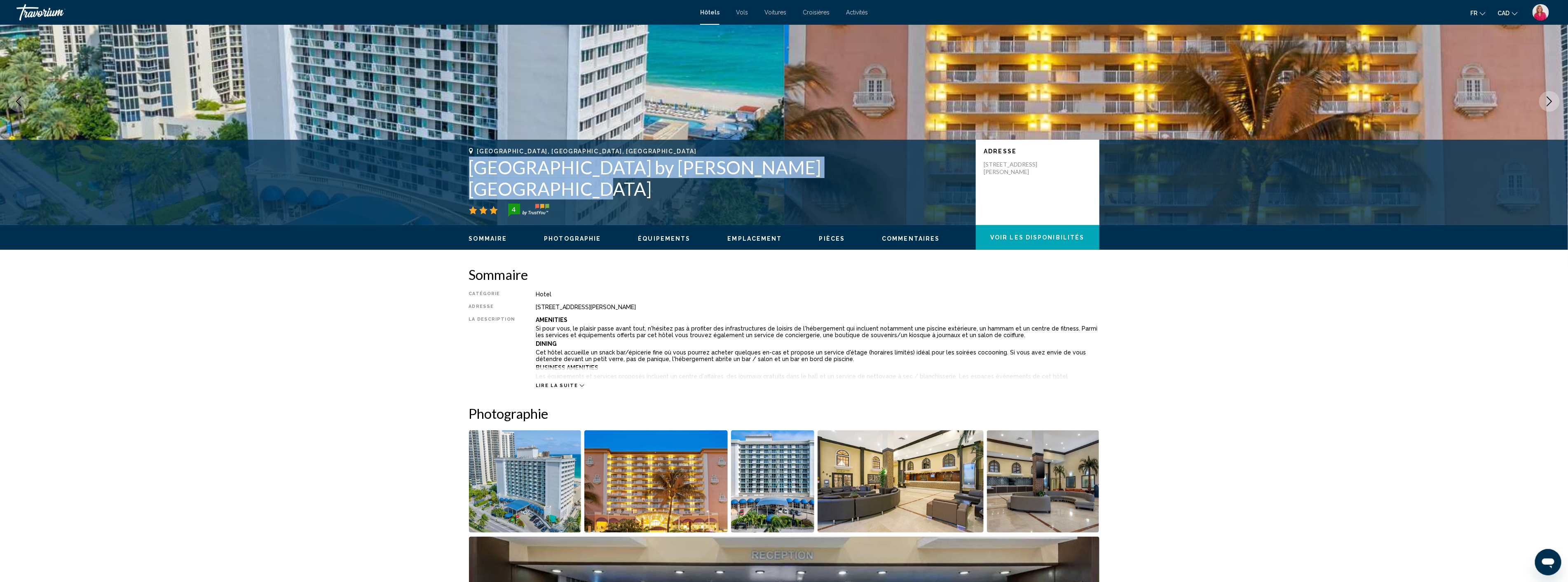
scroll to position [46, 0]
